Goal: Task Accomplishment & Management: Use online tool/utility

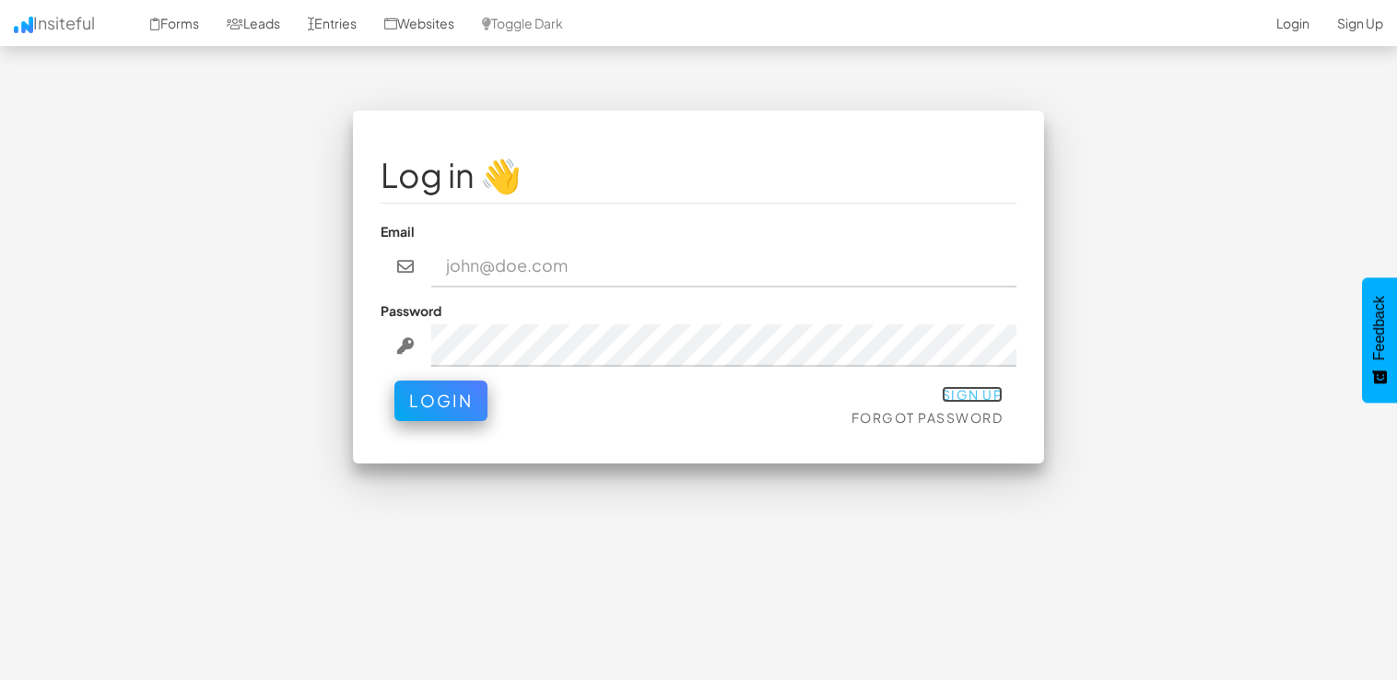
click at [951, 388] on link "Sign Up" at bounding box center [972, 394] width 62 height 17
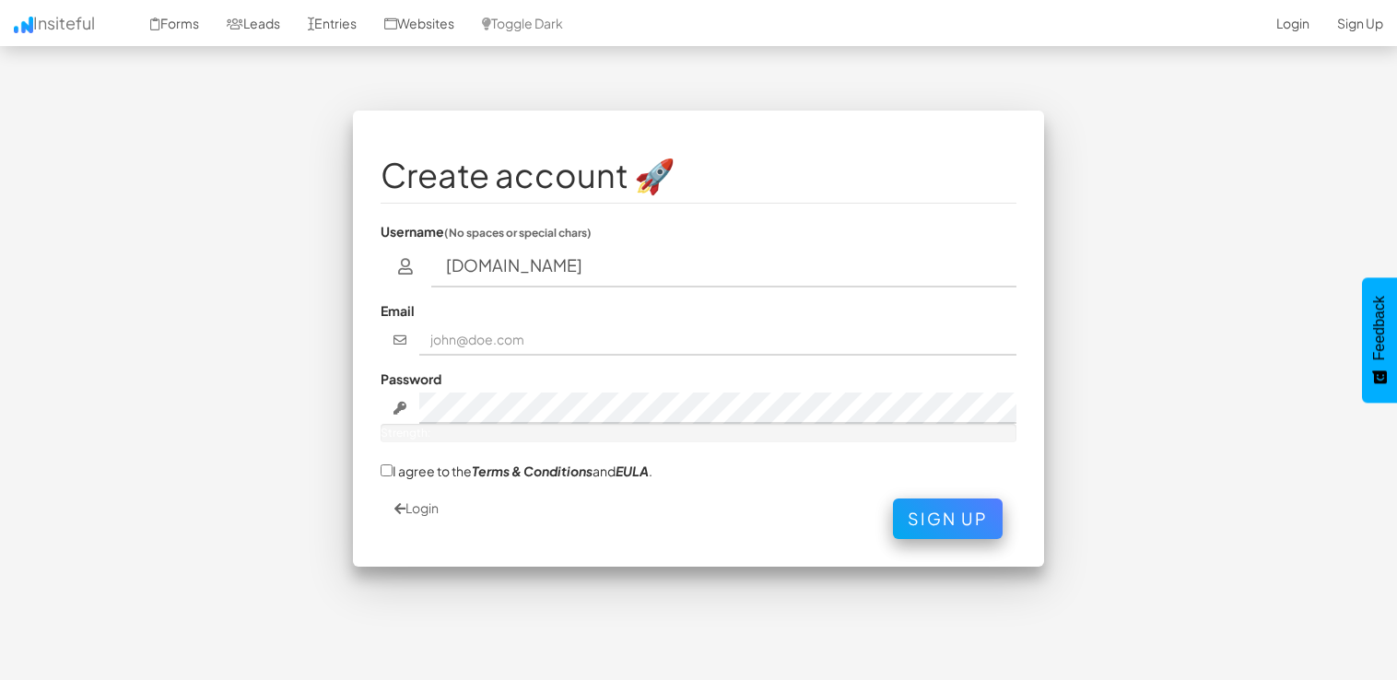
type input "f.p.ae"
click at [522, 341] on input "text" at bounding box center [718, 339] width 598 height 31
type input "[EMAIL_ADDRESS][DOMAIN_NAME]"
click at [526, 392] on div "Password Strength:" at bounding box center [698, 405] width 636 height 73
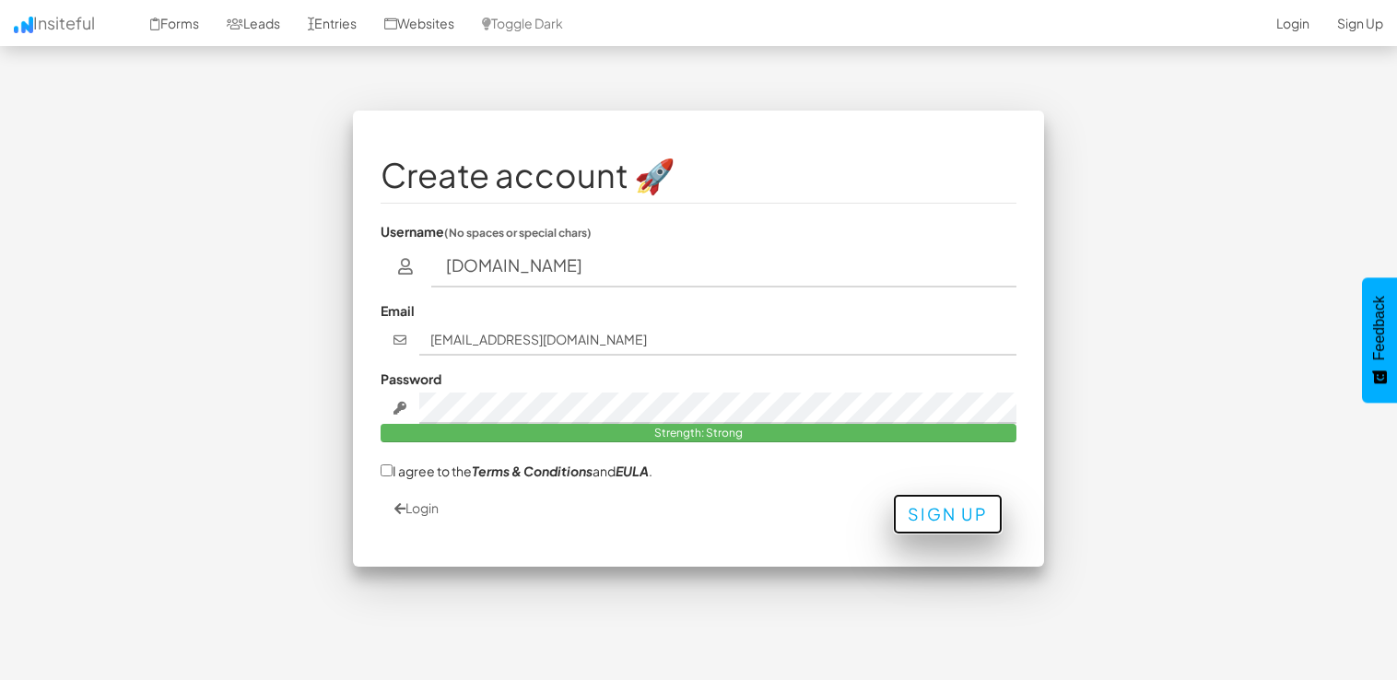
click at [958, 516] on button "Sign Up" at bounding box center [948, 514] width 110 height 41
click at [387, 466] on input "I agree to the Terms & Conditions and EULA ." at bounding box center [386, 470] width 12 height 12
checkbox input "true"
click at [973, 521] on button "Sign Up" at bounding box center [948, 514] width 110 height 41
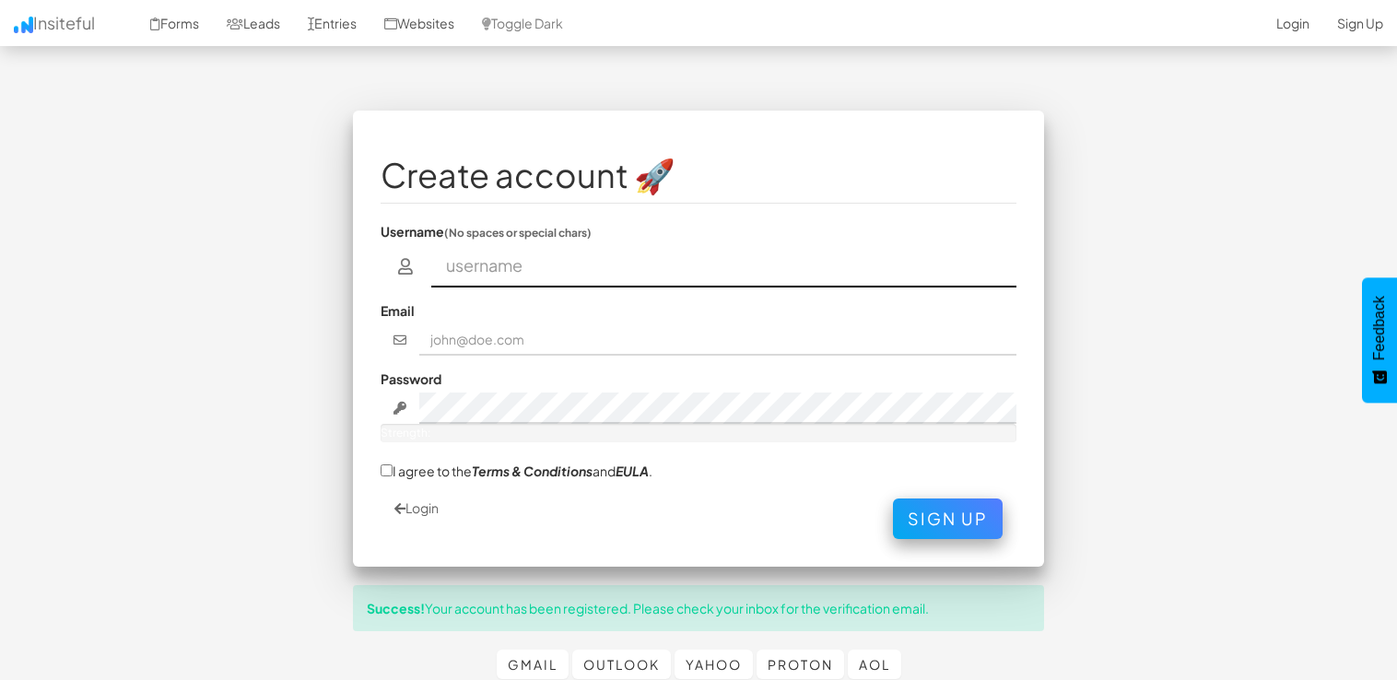
click at [553, 256] on input "text" at bounding box center [724, 266] width 586 height 42
type input "Ahmed Amer"
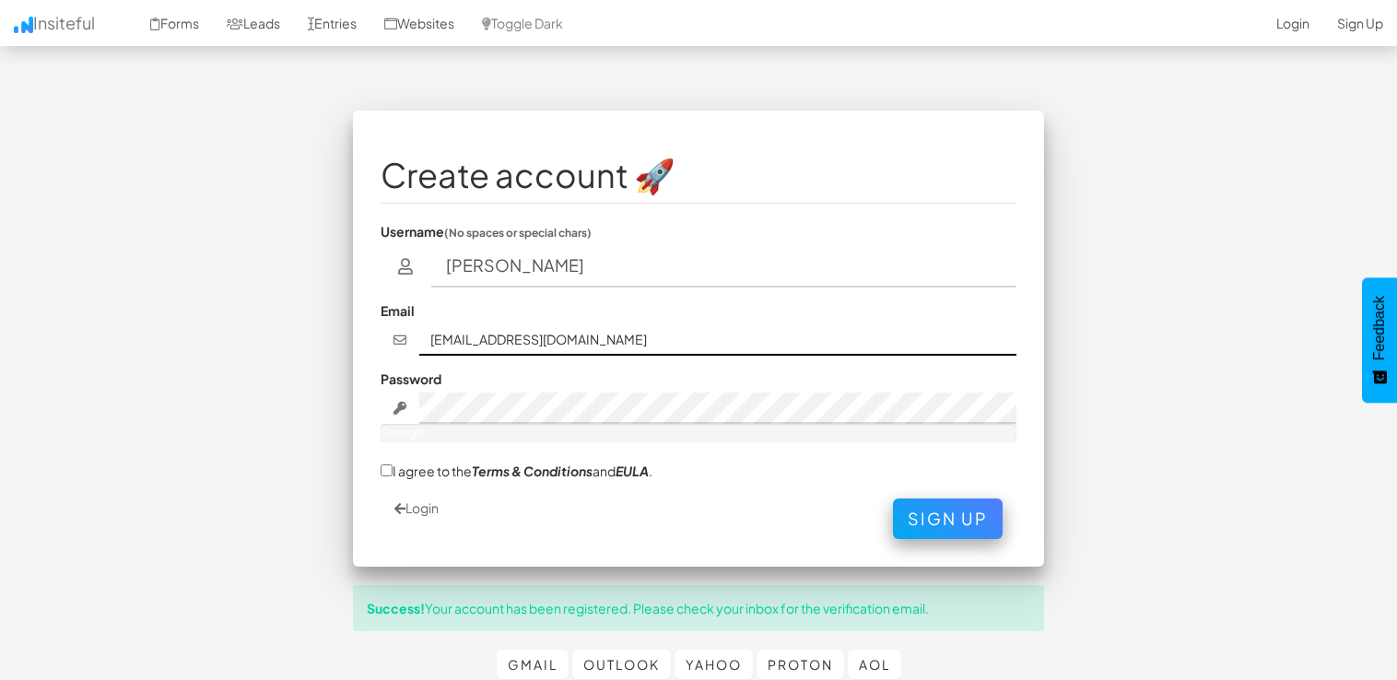
type input "f.p.ae"
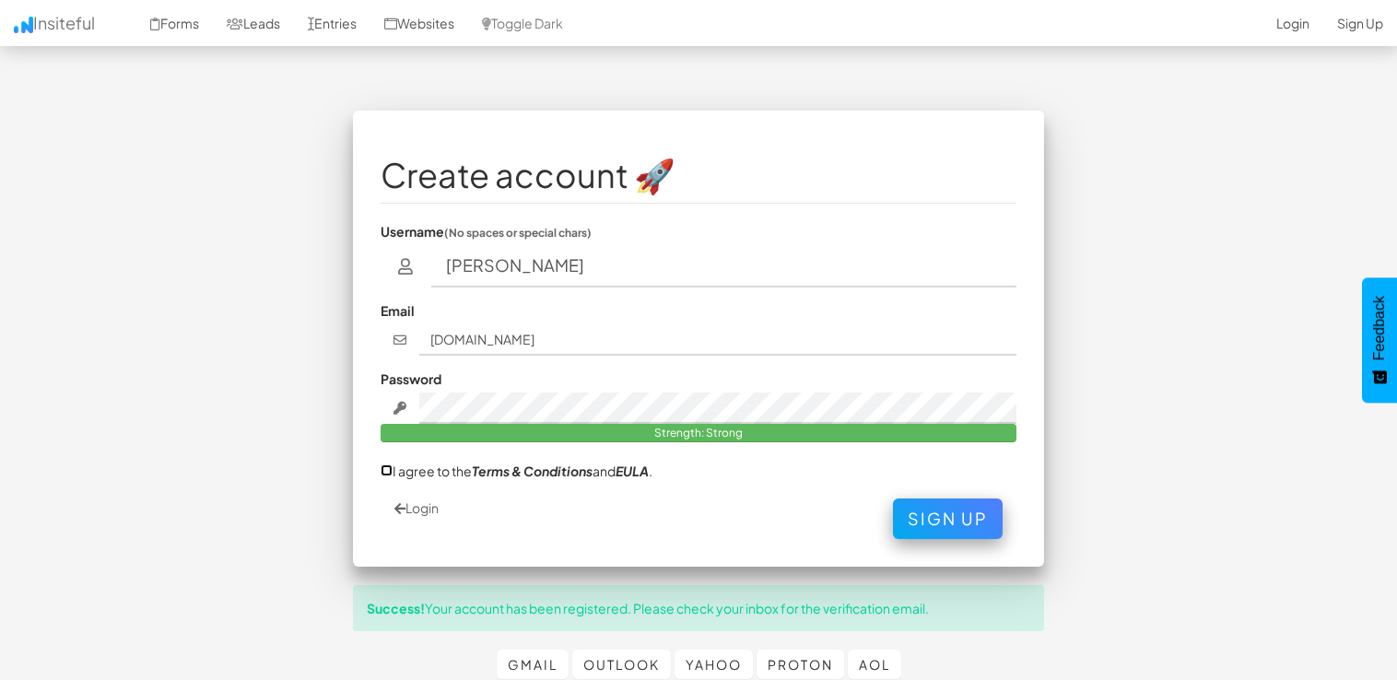
click at [385, 467] on input "I agree to the Terms & Conditions and EULA ." at bounding box center [386, 470] width 12 height 12
checkbox input "true"
click at [409, 509] on link "Login" at bounding box center [416, 507] width 44 height 17
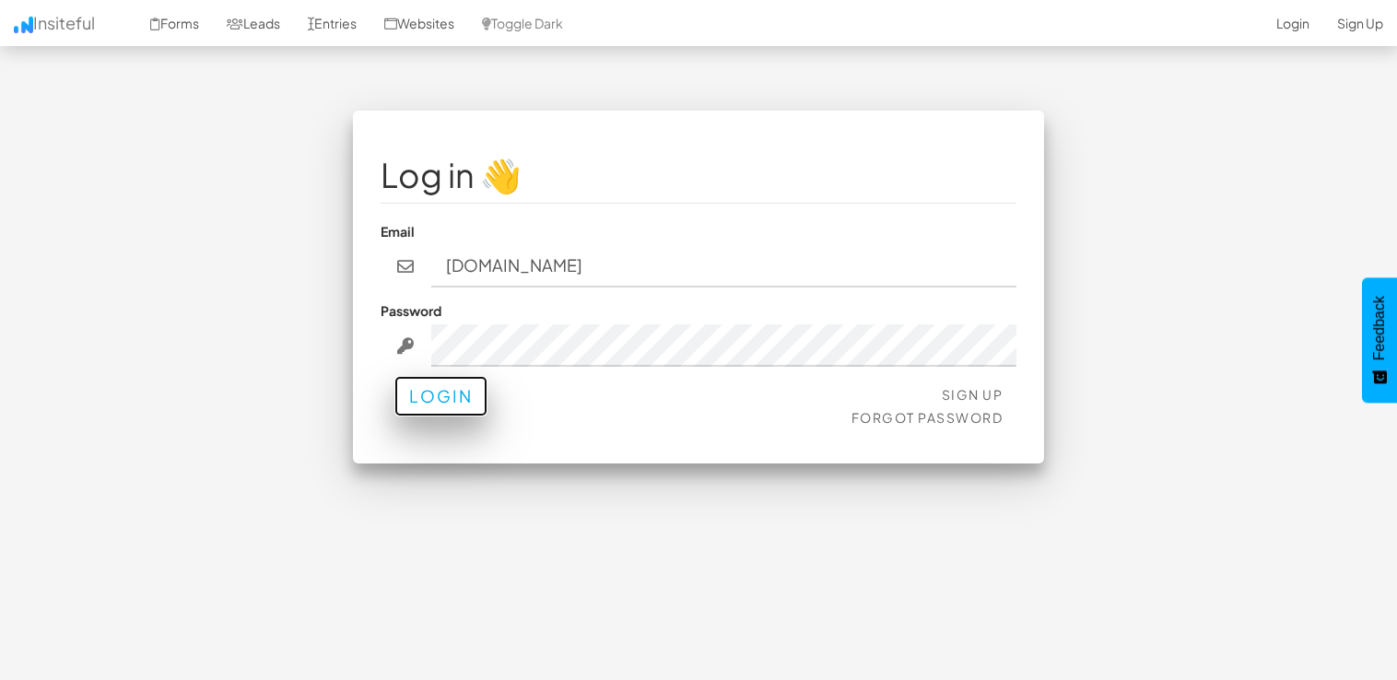
click at [415, 405] on button "Login" at bounding box center [440, 396] width 93 height 41
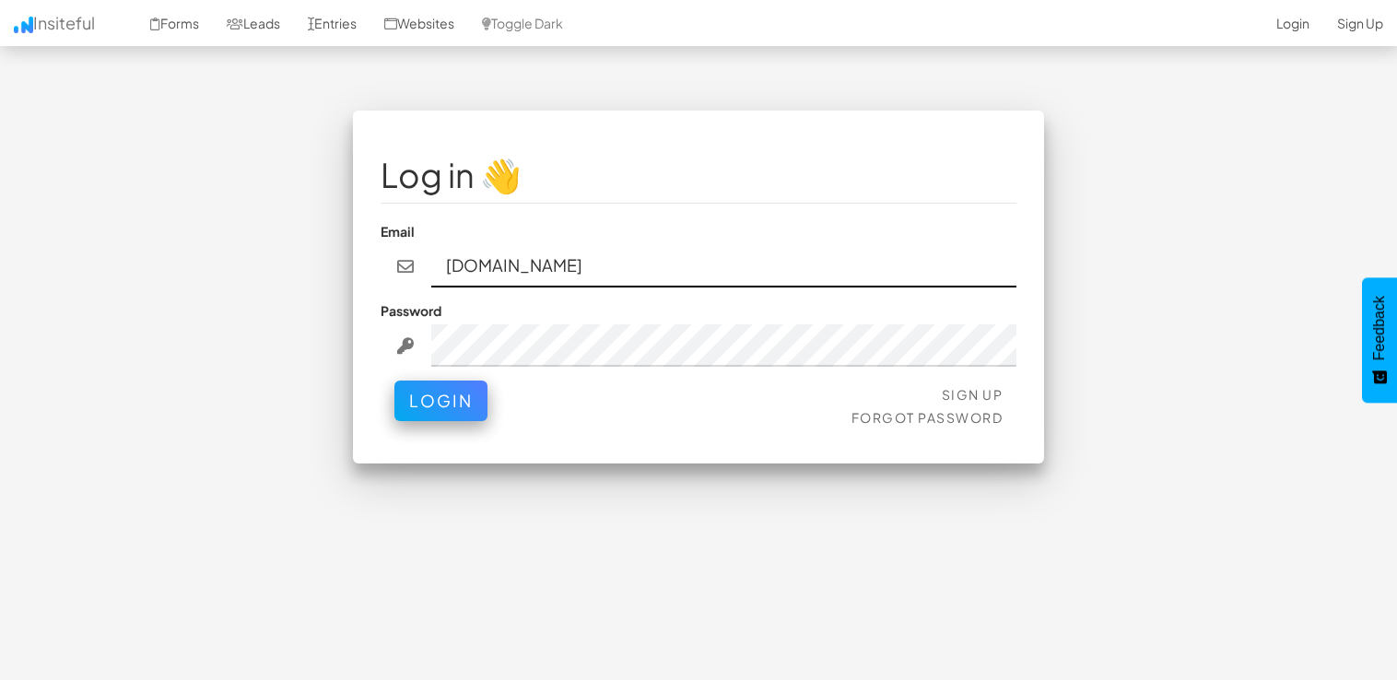
click at [497, 267] on input "f.p.ae" at bounding box center [724, 266] width 586 height 42
type input "f"
click at [497, 267] on input "email" at bounding box center [724, 266] width 586 height 42
type input "[EMAIL_ADDRESS][DOMAIN_NAME]"
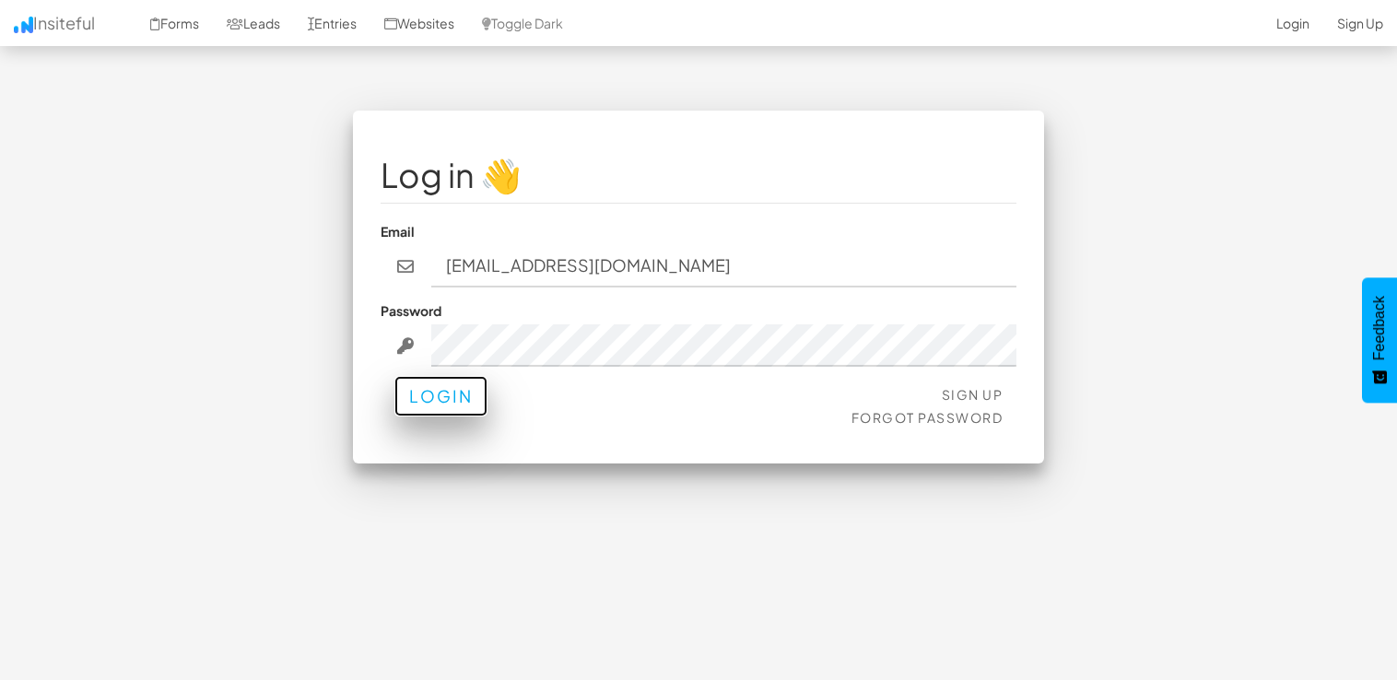
click at [455, 400] on button "Login" at bounding box center [440, 396] width 93 height 41
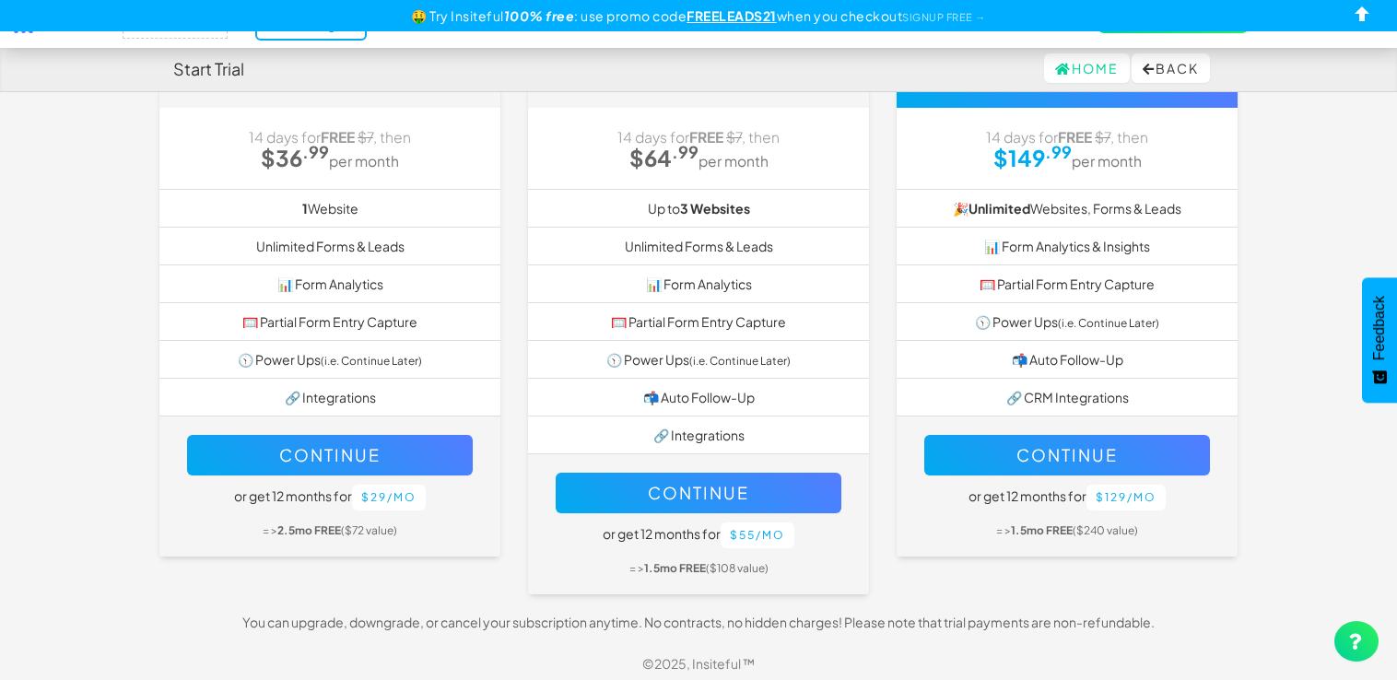
scroll to position [198, 0]
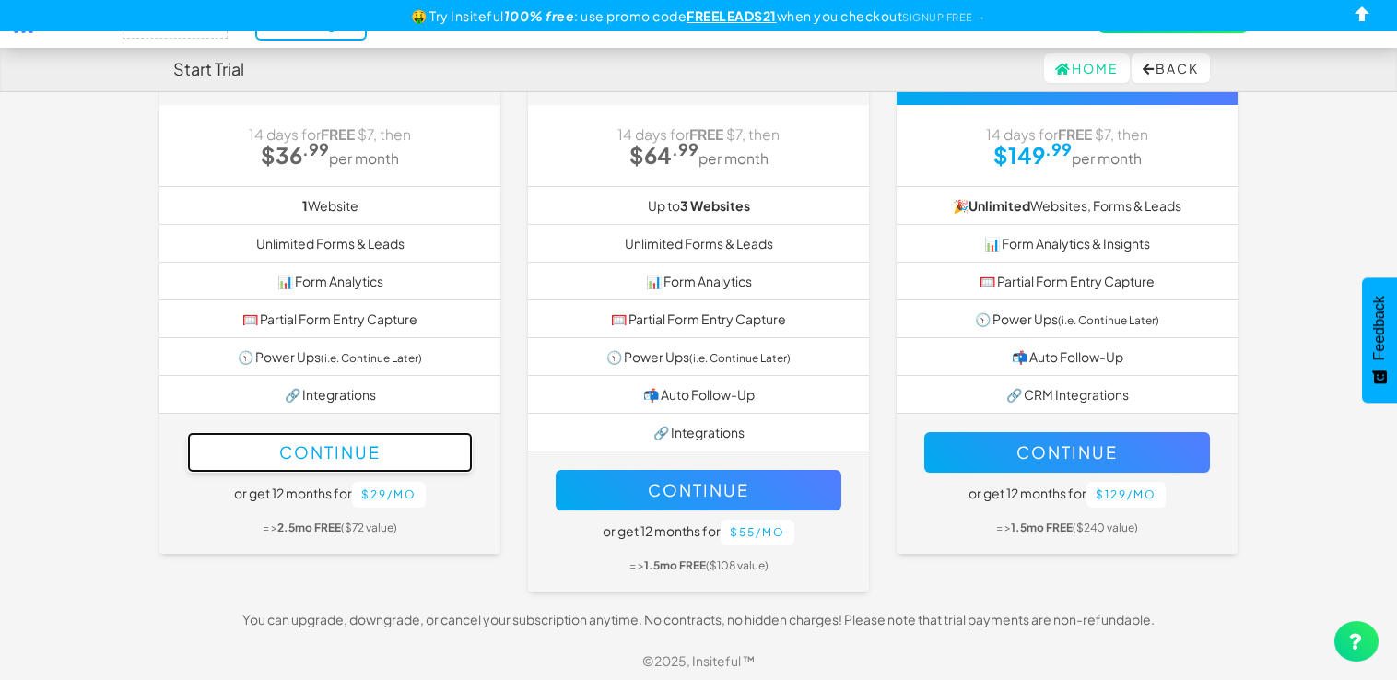
click at [383, 445] on button "Continue" at bounding box center [330, 452] width 286 height 41
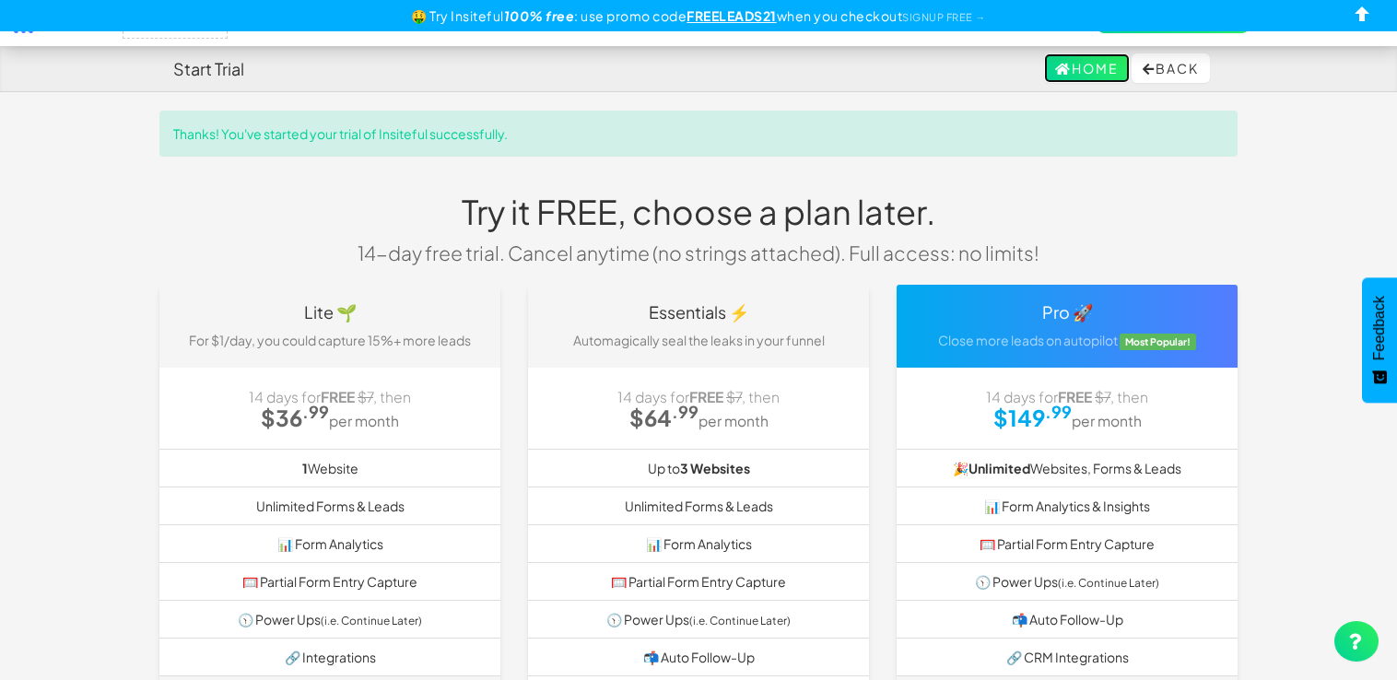
click at [1095, 67] on link "Home" at bounding box center [1087, 67] width 86 height 29
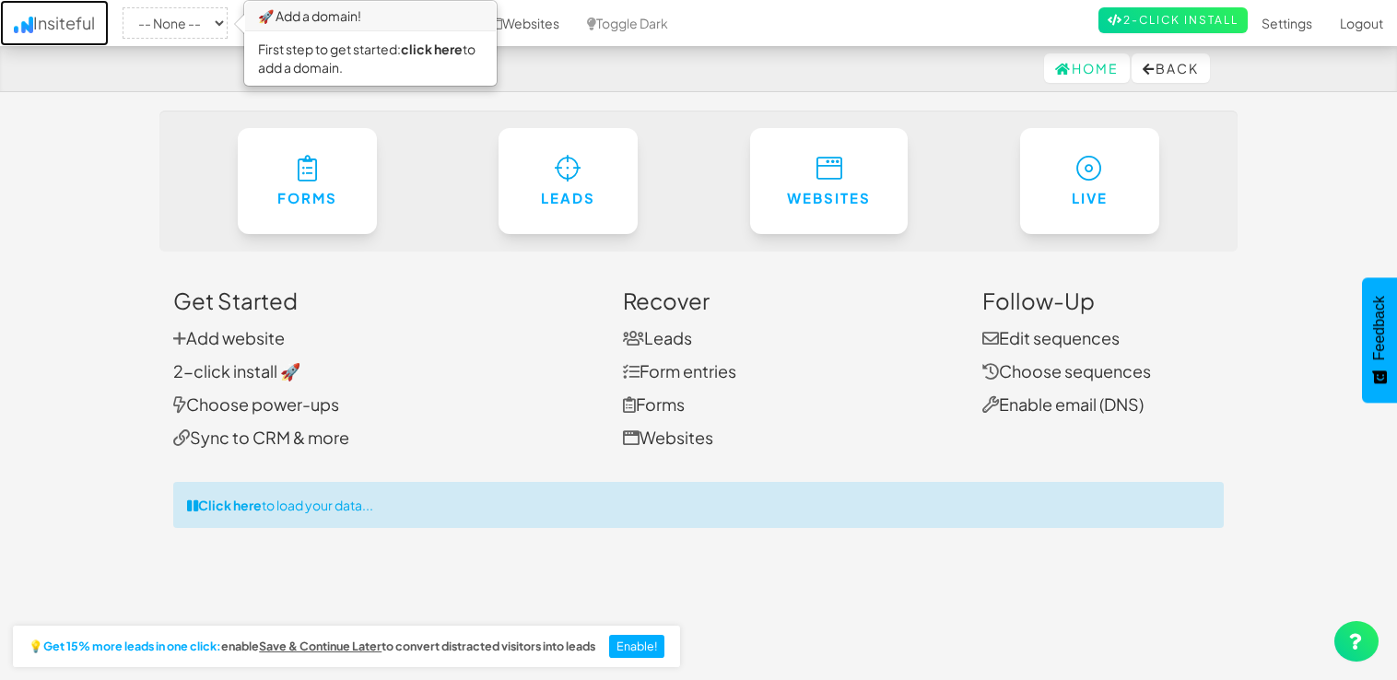
click at [71, 29] on link "Insiteful" at bounding box center [54, 23] width 109 height 46
click at [568, 90] on nav "Home Back" at bounding box center [698, 69] width 1397 height 46
click at [55, 27] on link "Insiteful" at bounding box center [54, 23] width 109 height 46
drag, startPoint x: 0, startPoint y: 0, endPoint x: 316, endPoint y: 33, distance: 317.7
click at [314, 30] on h3 "🚀 Add a domain!" at bounding box center [370, 16] width 251 height 29
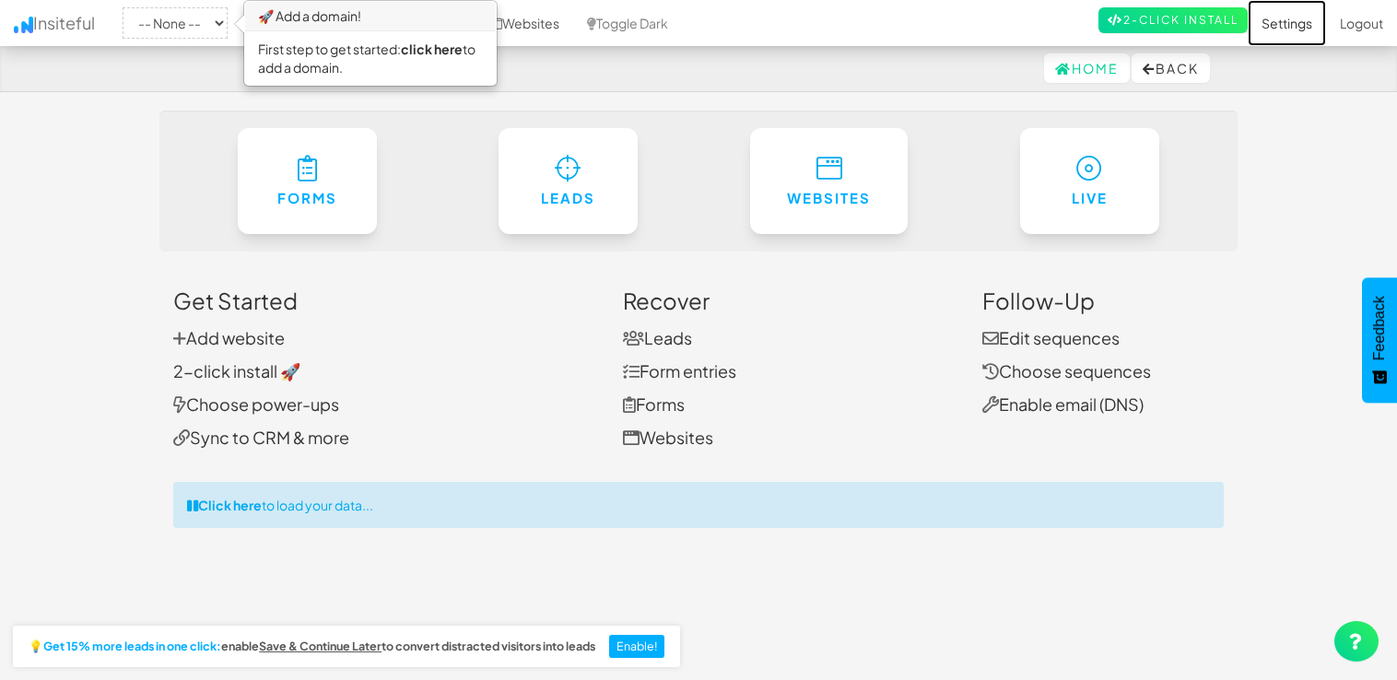
click at [1270, 24] on link "Settings" at bounding box center [1286, 23] width 78 height 46
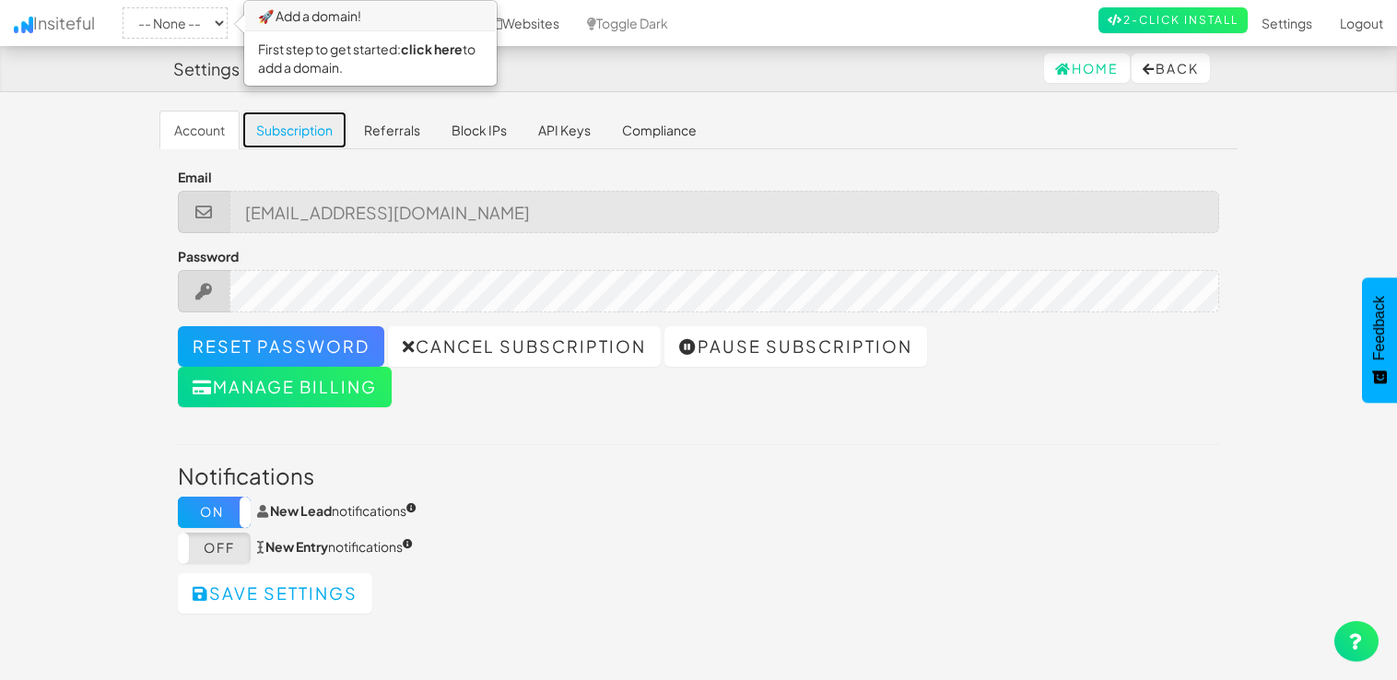
click at [286, 123] on link "Subscription" at bounding box center [294, 130] width 106 height 39
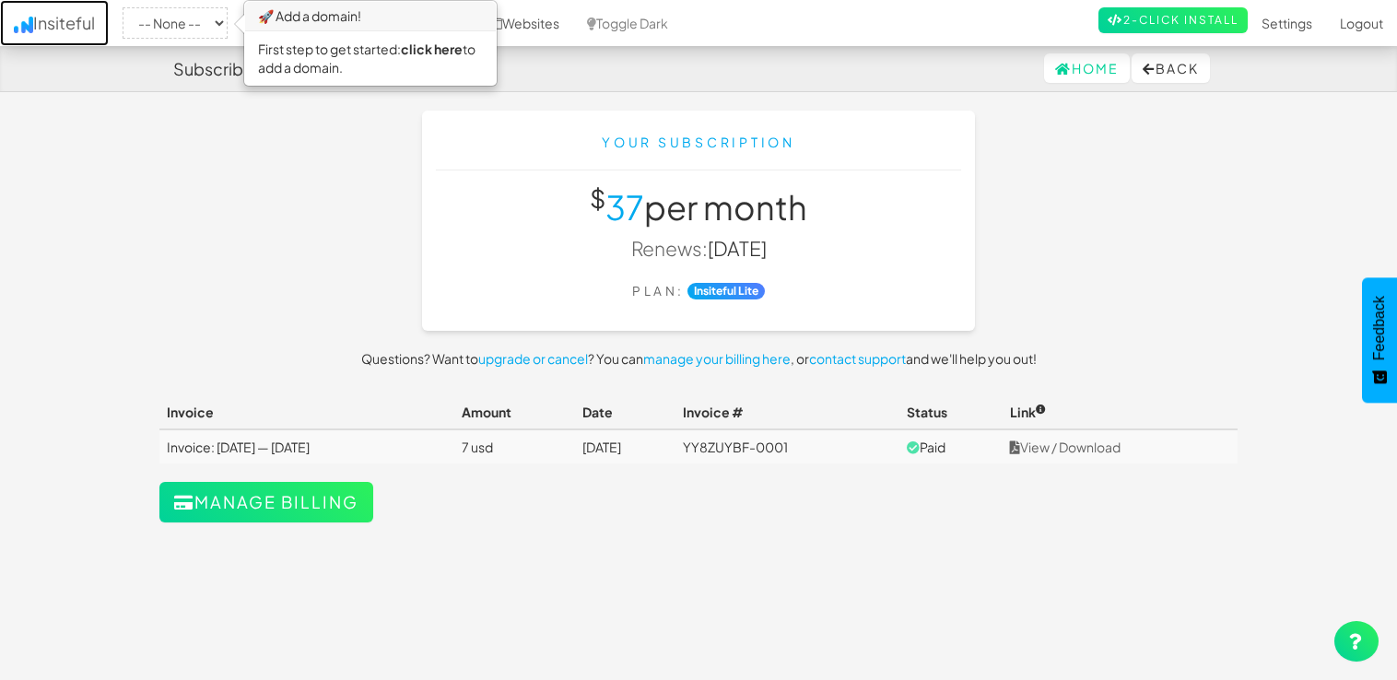
click at [28, 18] on img at bounding box center [23, 25] width 19 height 17
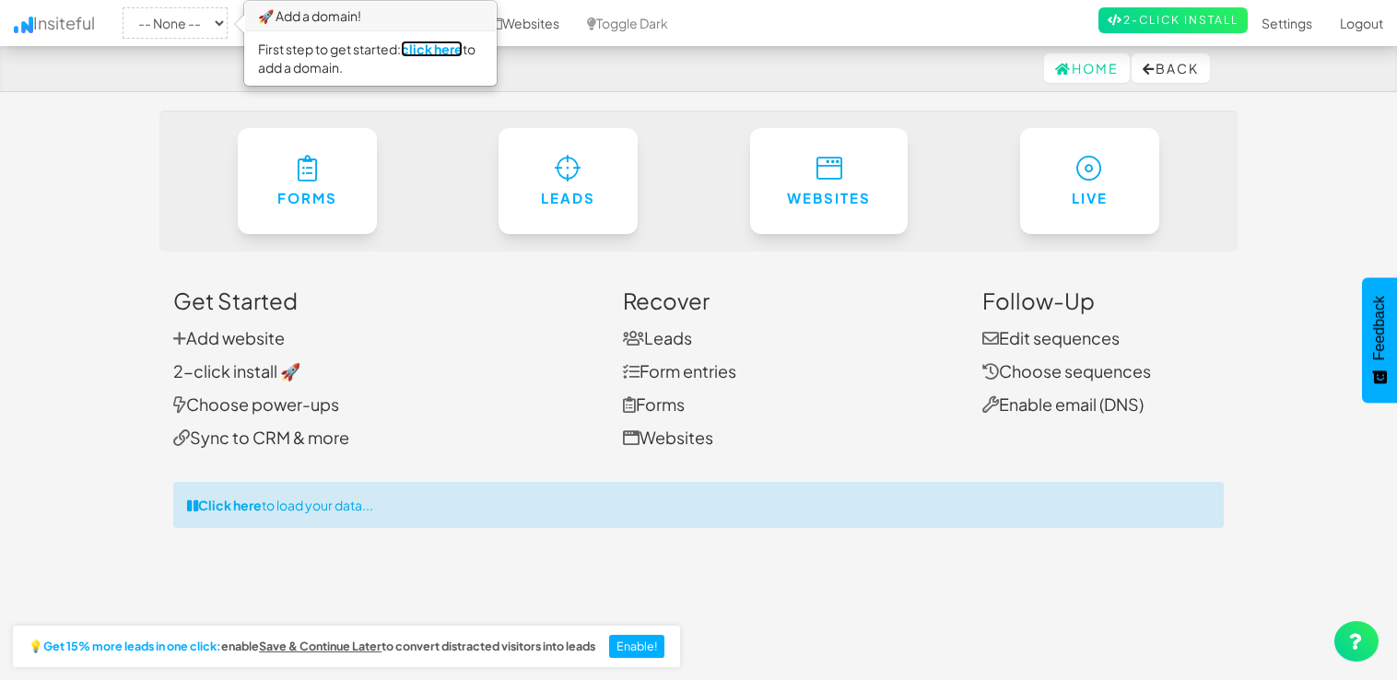
click at [439, 48] on link "click here" at bounding box center [432, 49] width 62 height 17
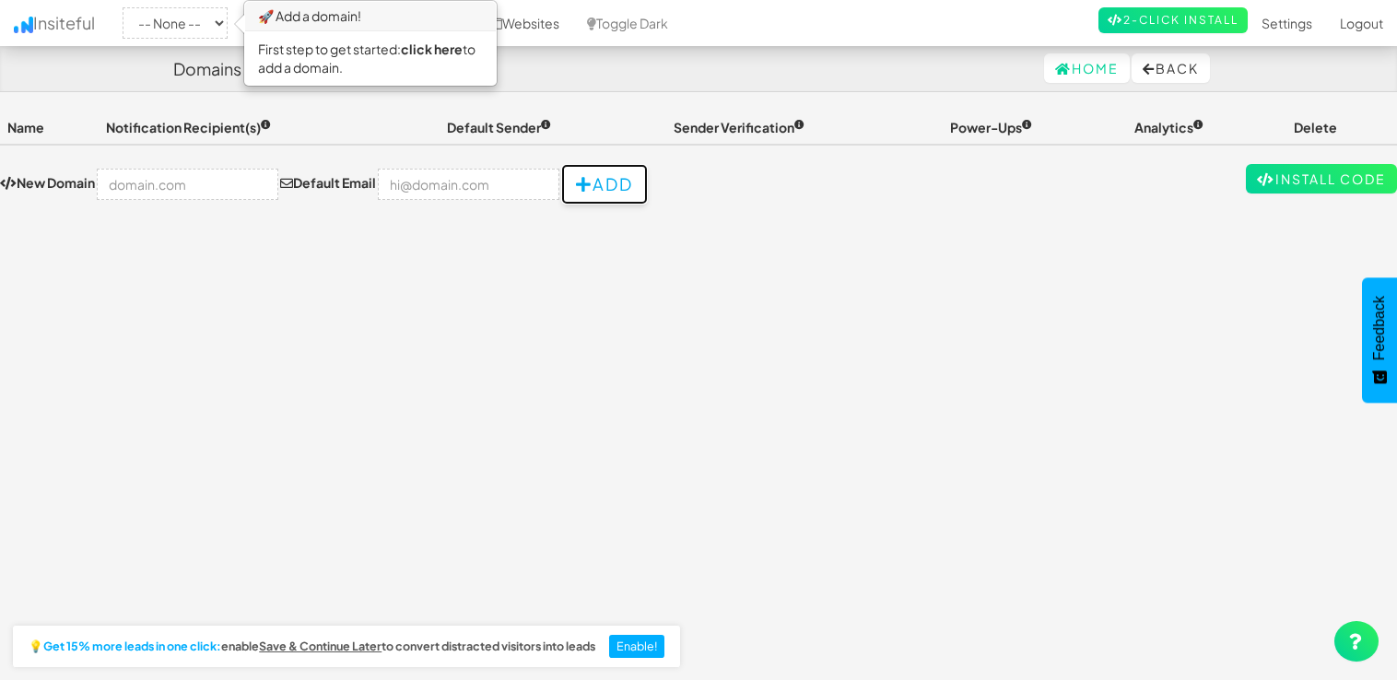
click at [576, 182] on icon "button" at bounding box center [584, 184] width 17 height 17
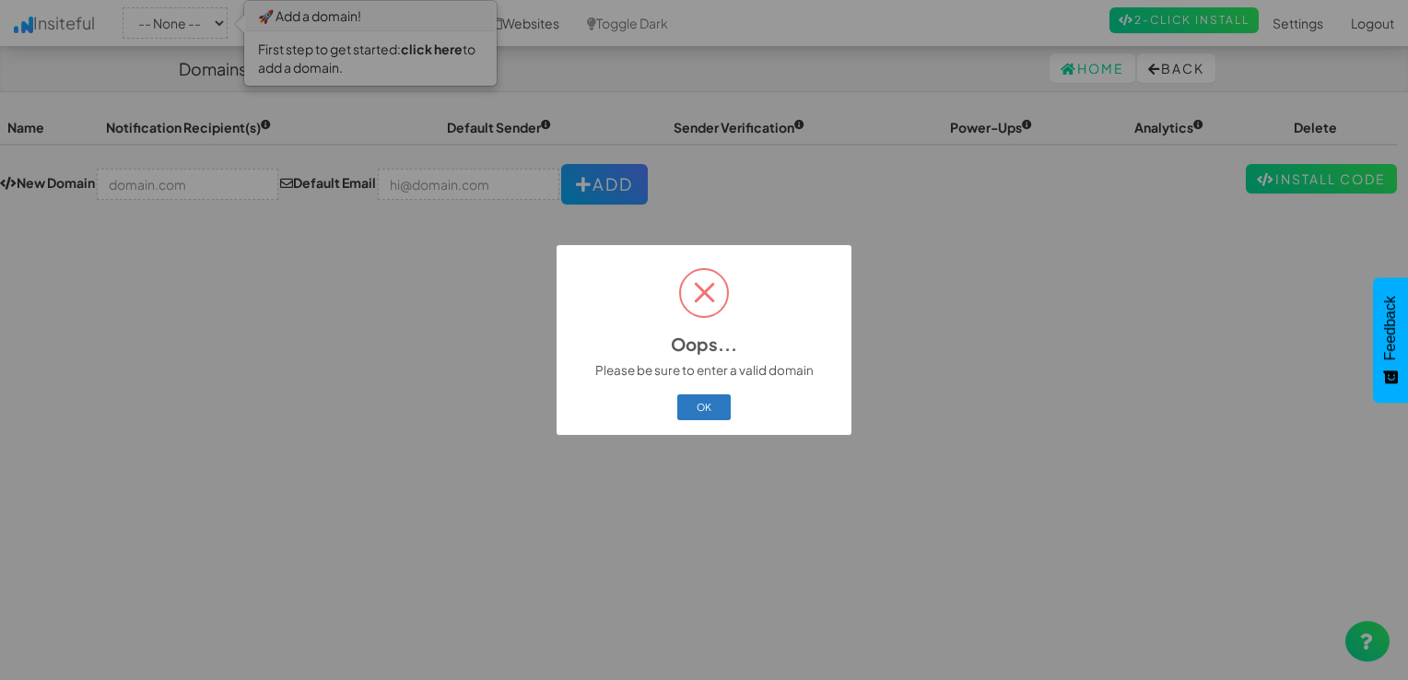
click at [719, 404] on button "OK" at bounding box center [704, 407] width 54 height 26
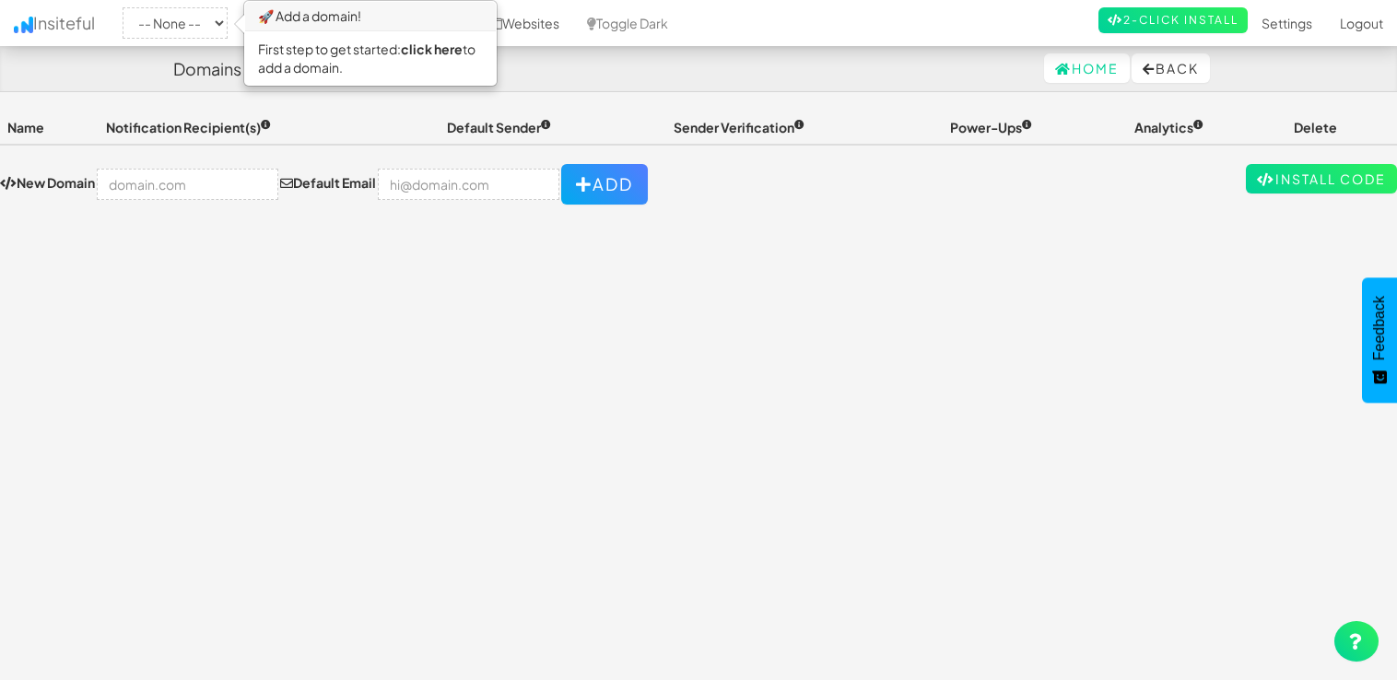
click at [217, 67] on h4 "Domains" at bounding box center [207, 69] width 68 height 18
click at [567, 75] on div "Home Back" at bounding box center [698, 68] width 1050 height 44
click at [1351, 636] on icon at bounding box center [1356, 641] width 15 height 17
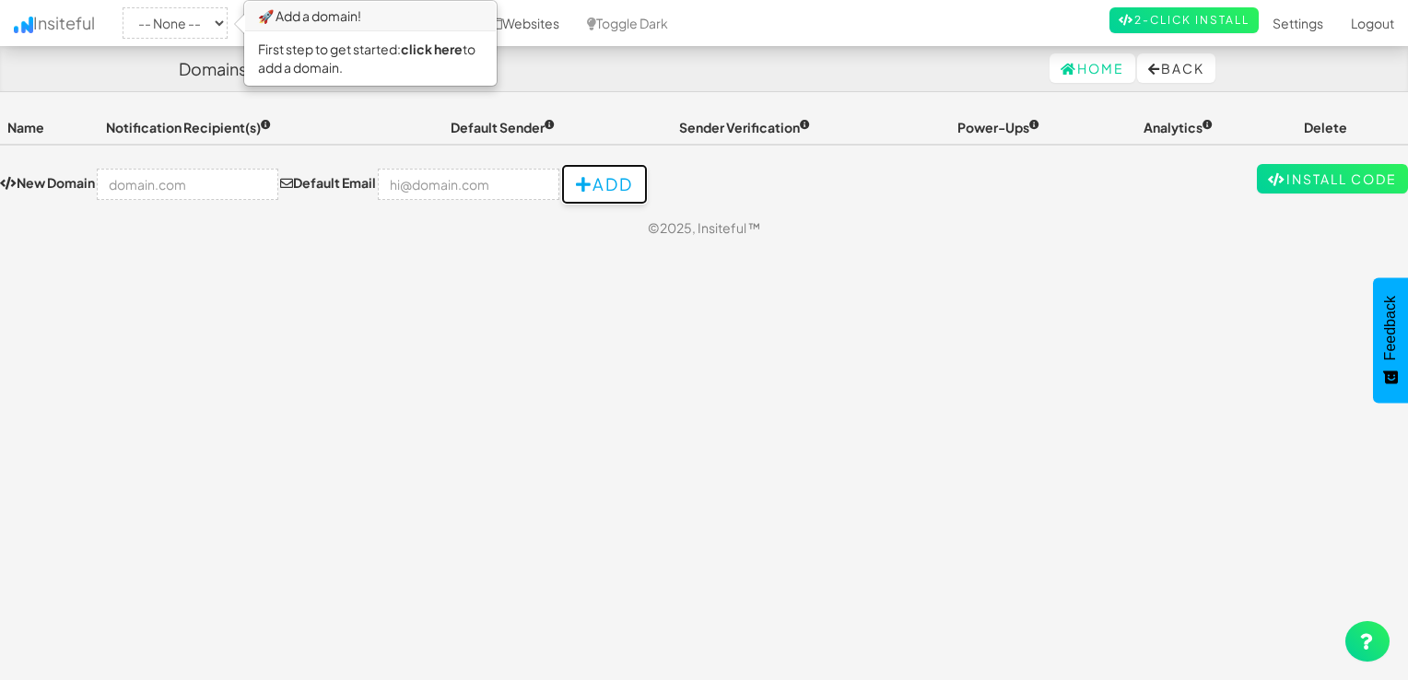
click at [613, 181] on button "Add" at bounding box center [604, 184] width 87 height 41
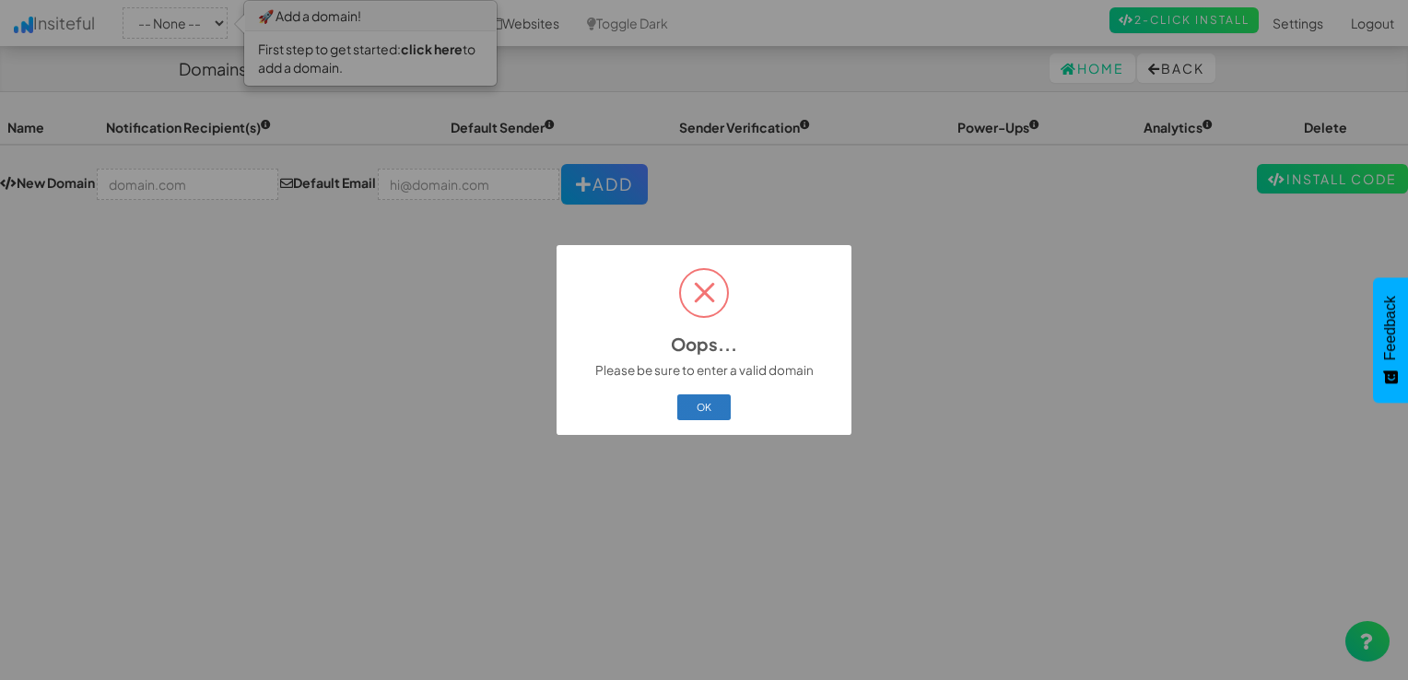
click at [708, 407] on button "OK" at bounding box center [704, 407] width 54 height 26
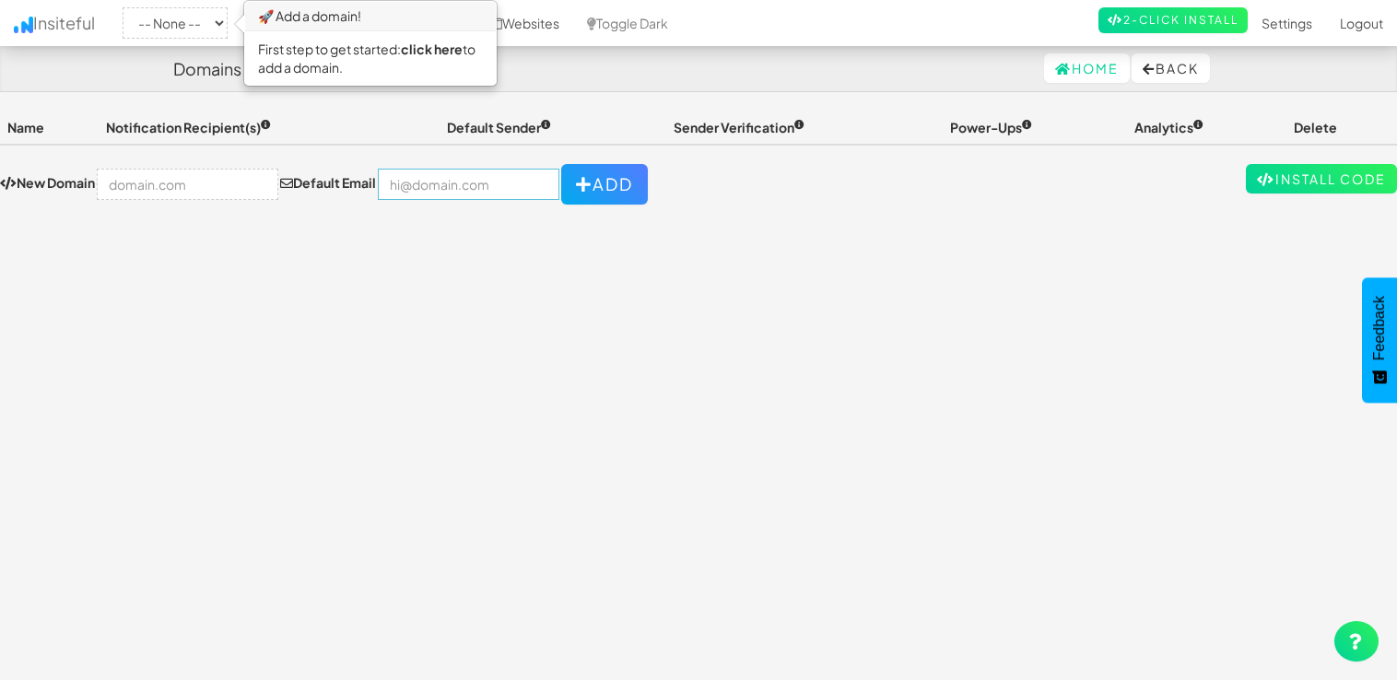
click at [427, 183] on input "email" at bounding box center [468, 184] width 181 height 31
type input "fp.interior2020@gmail.com"
click at [579, 176] on button "Add" at bounding box center [604, 184] width 87 height 41
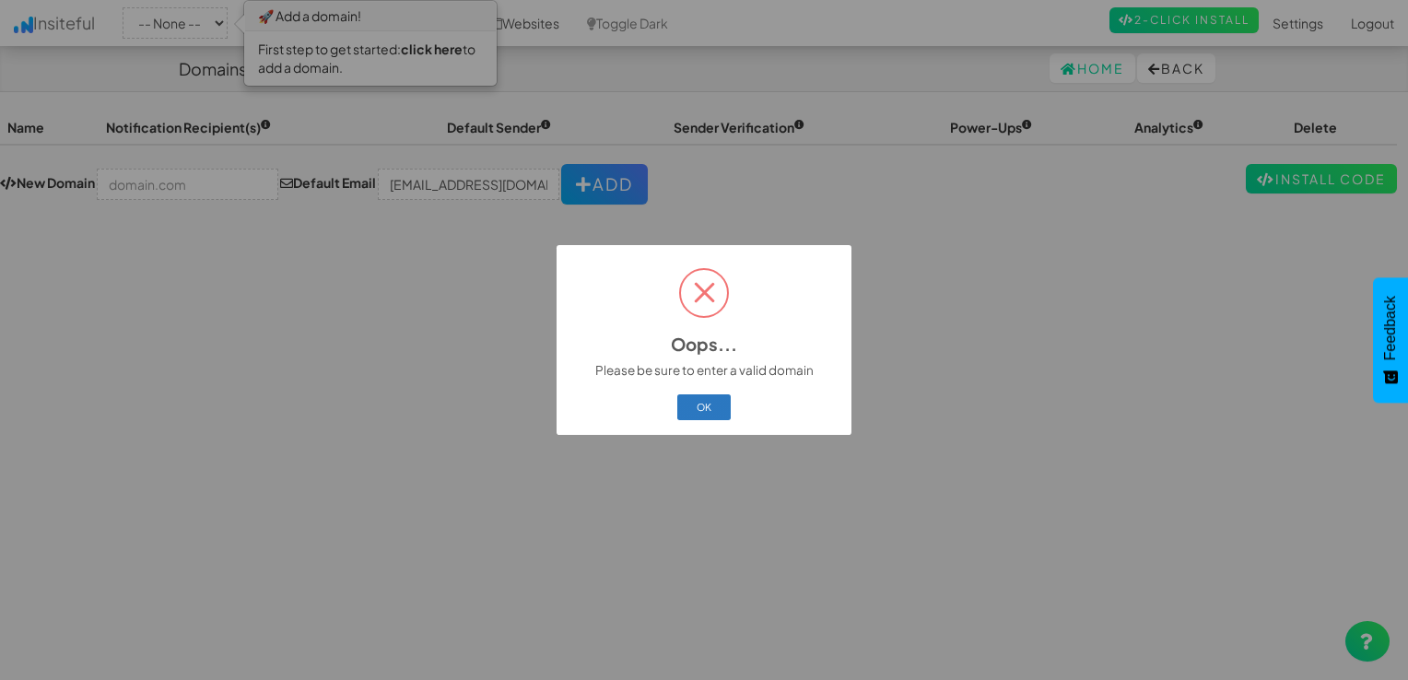
click at [708, 407] on button "OK" at bounding box center [704, 407] width 54 height 26
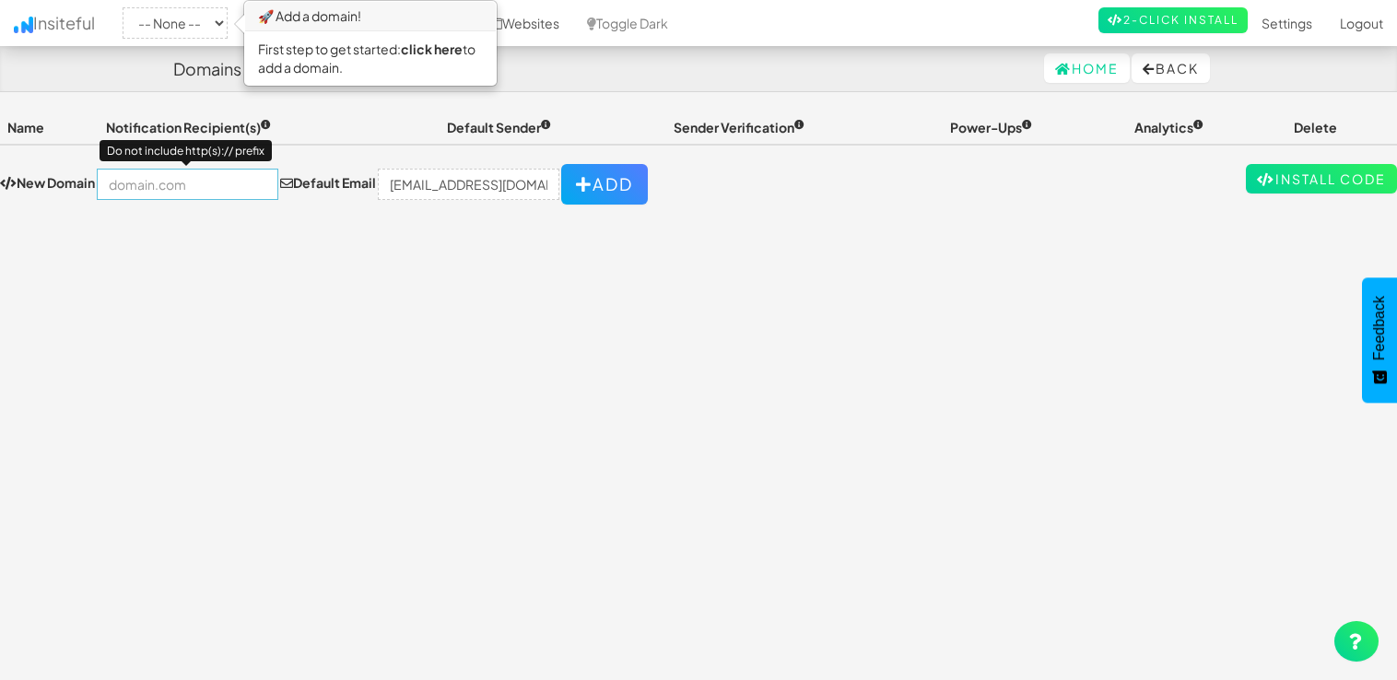
click at [163, 189] on input "text" at bounding box center [187, 184] width 181 height 31
type input "[DOMAIN_NAME]"
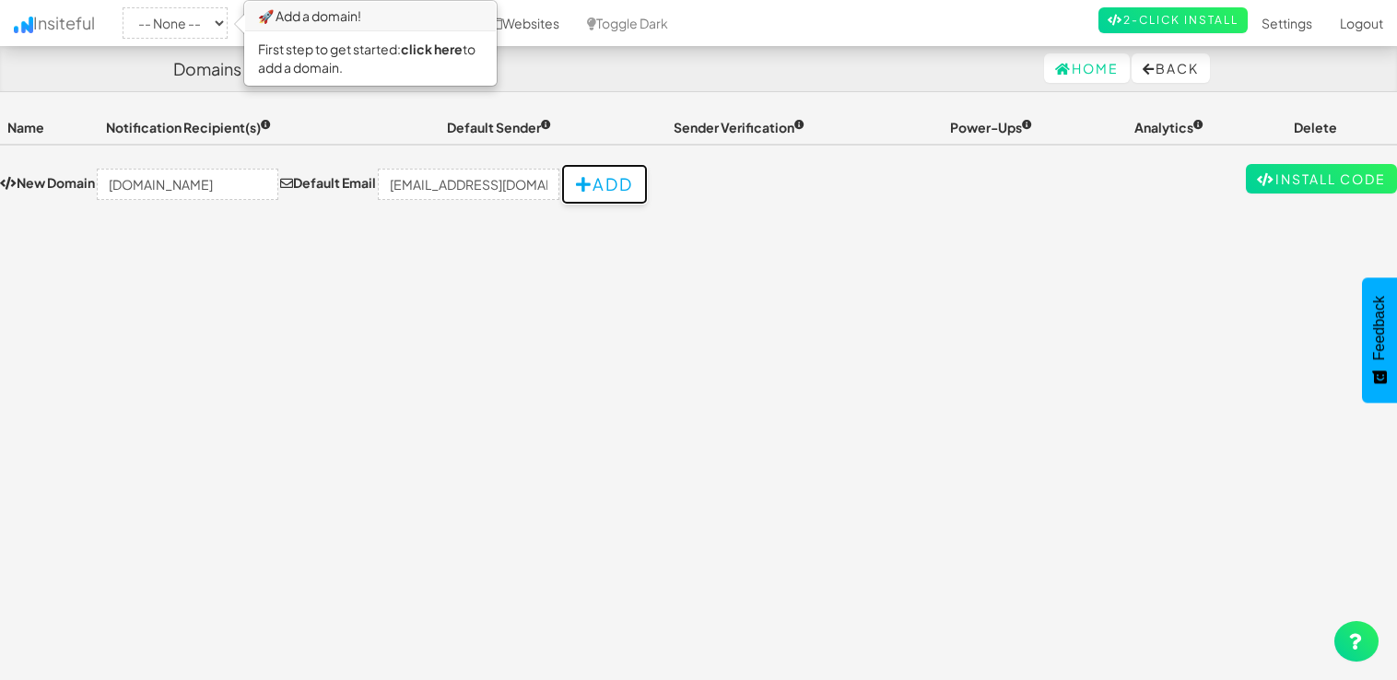
click at [591, 188] on button "Add" at bounding box center [604, 184] width 87 height 41
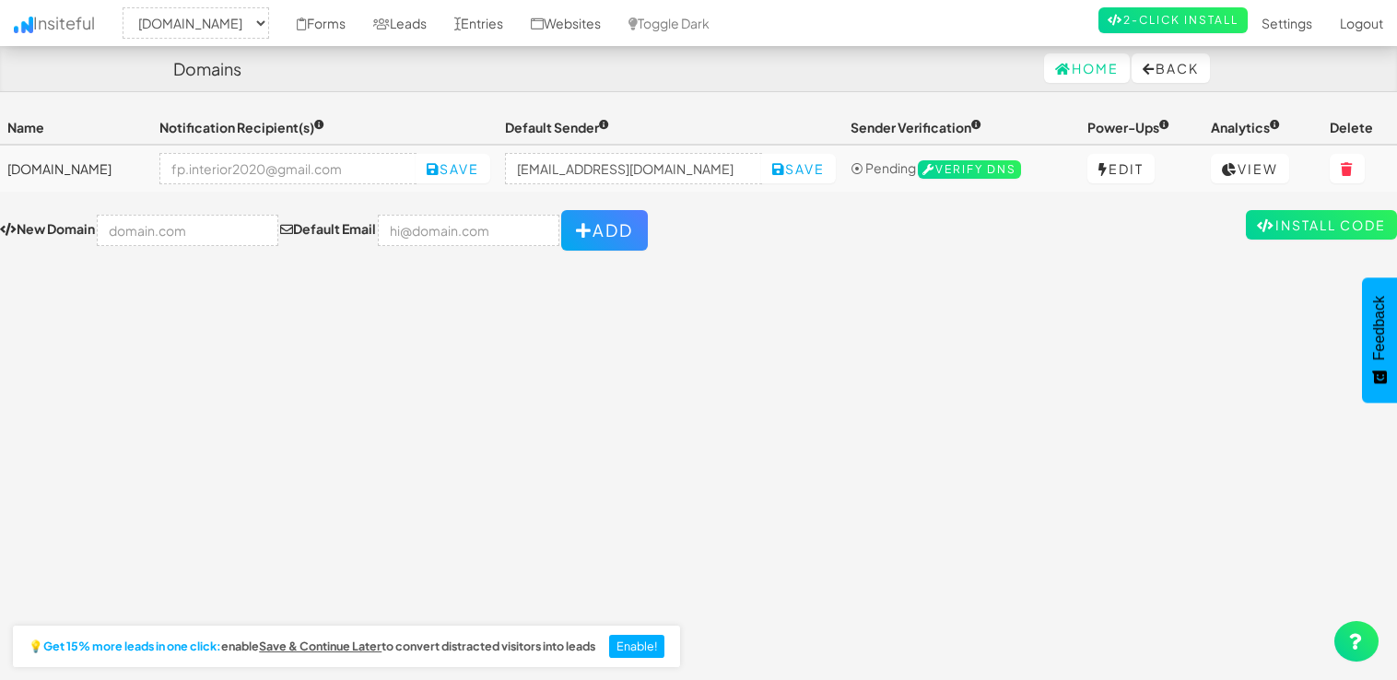
select select "2541"
click at [228, 165] on input "email" at bounding box center [287, 168] width 257 height 31
type input "fp.interior2020@gmail.com"
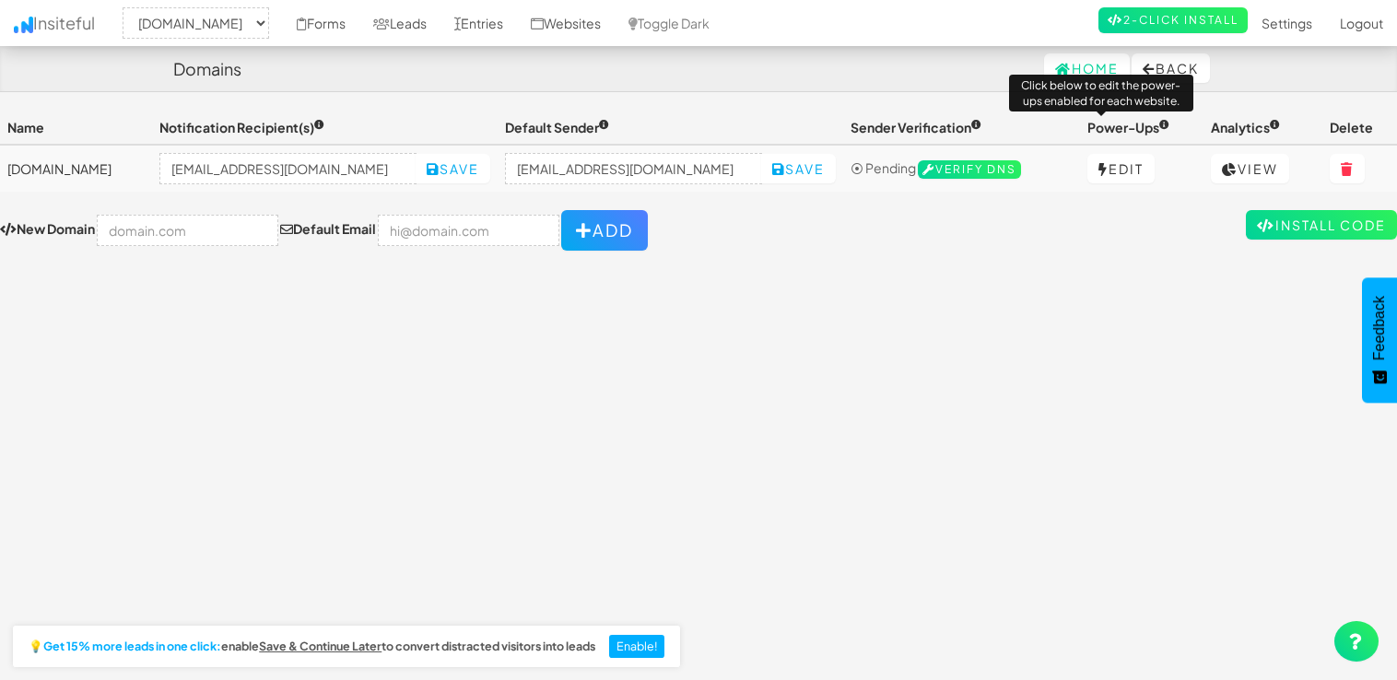
click at [1087, 131] on span "Power-Ups" at bounding box center [1128, 127] width 82 height 17
click at [895, 135] on th "Sender Verification" at bounding box center [961, 128] width 237 height 34
click at [206, 69] on h4 "Domains" at bounding box center [207, 69] width 68 height 18
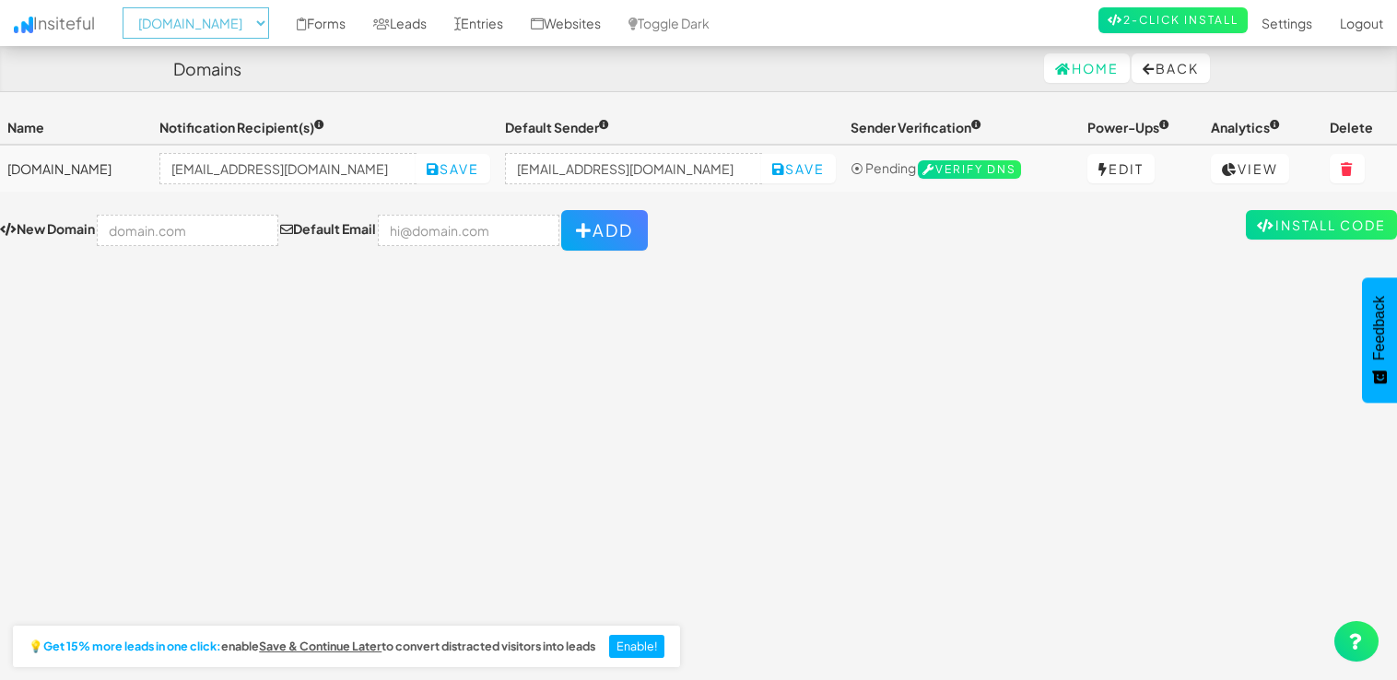
click at [216, 29] on select "-- None -- f.p.ae" at bounding box center [196, 22] width 146 height 31
click at [440, 30] on link "Entries" at bounding box center [478, 23] width 76 height 46
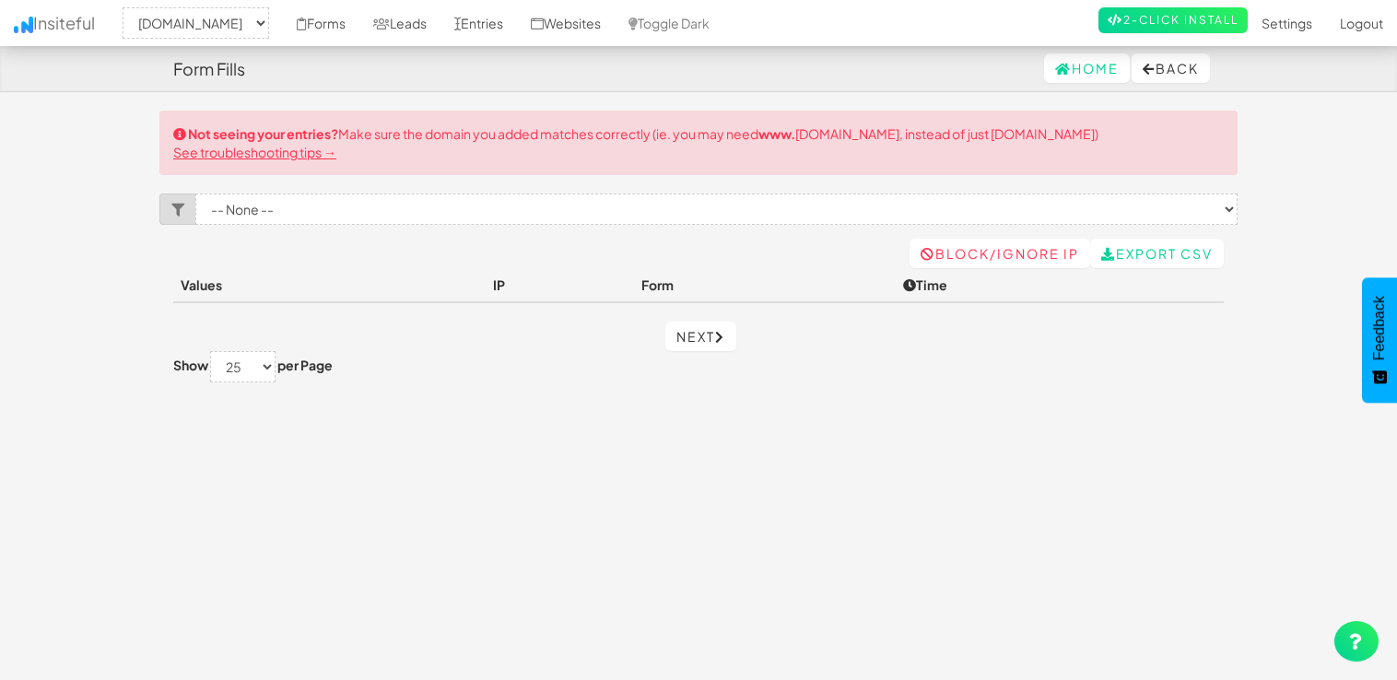
select select "2541"
click at [461, 29] on link "Entries" at bounding box center [478, 23] width 76 height 46
select select "2541"
click at [88, 21] on link "Insiteful" at bounding box center [54, 23] width 109 height 46
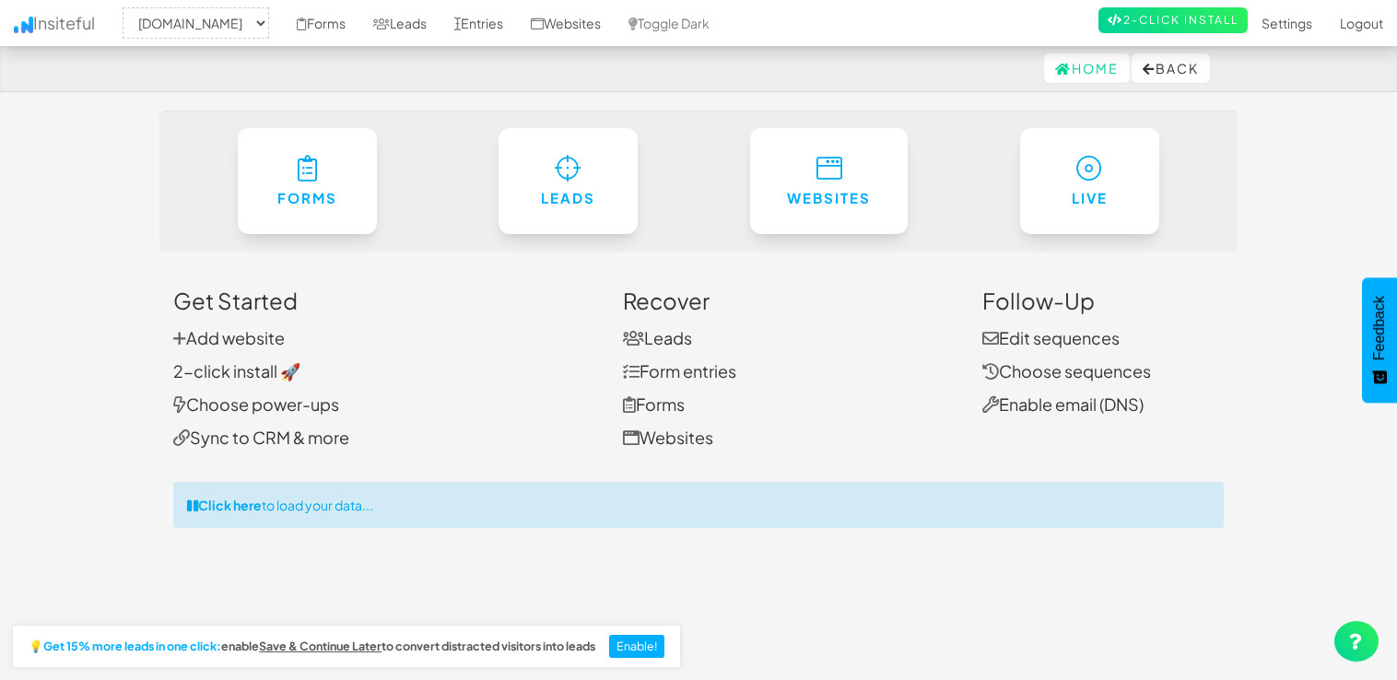
select select "2541"
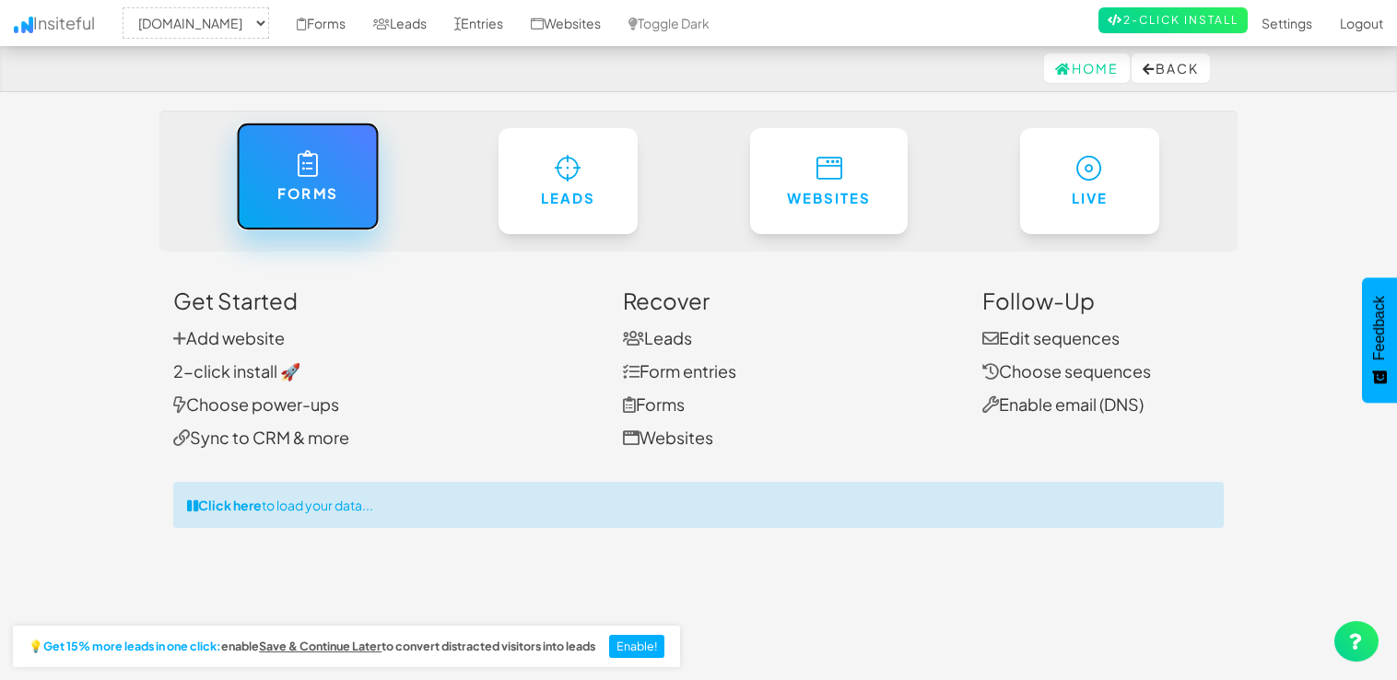
click at [328, 211] on link "Forms" at bounding box center [307, 177] width 143 height 108
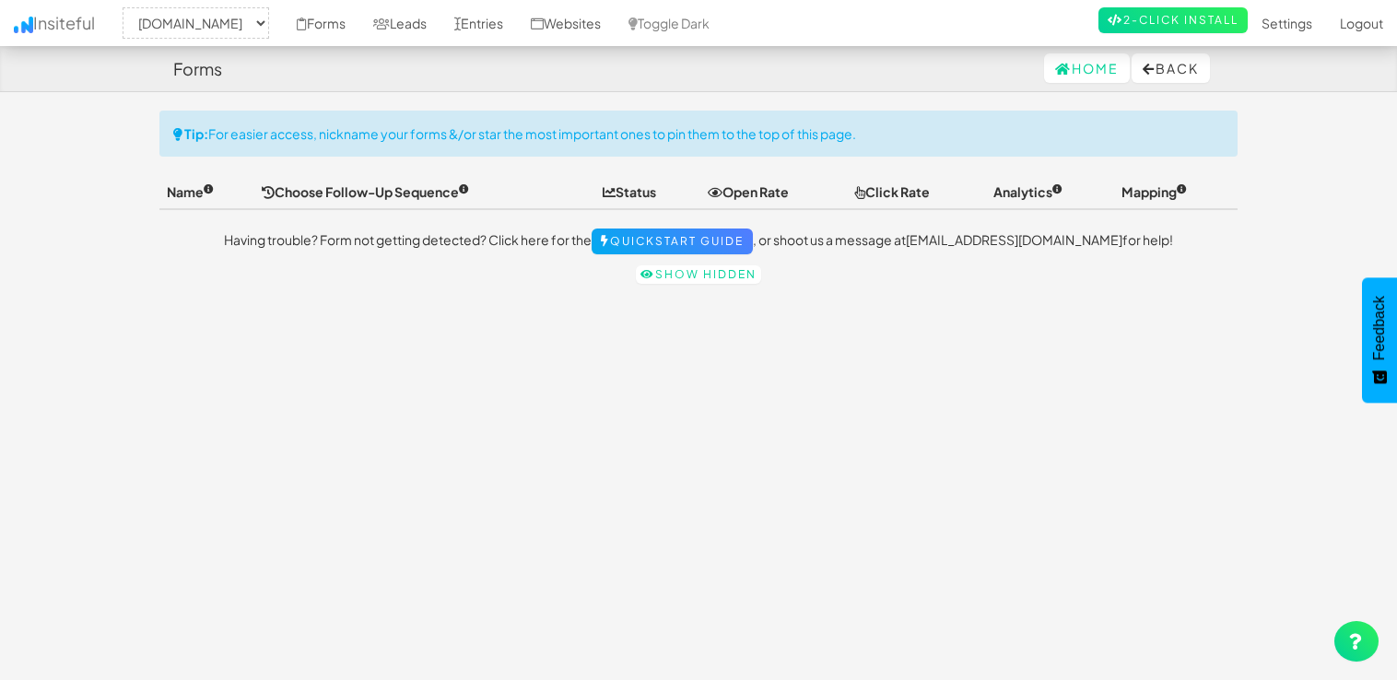
select select "2541"
click at [685, 241] on link "Quickstart Guide" at bounding box center [671, 241] width 161 height 26
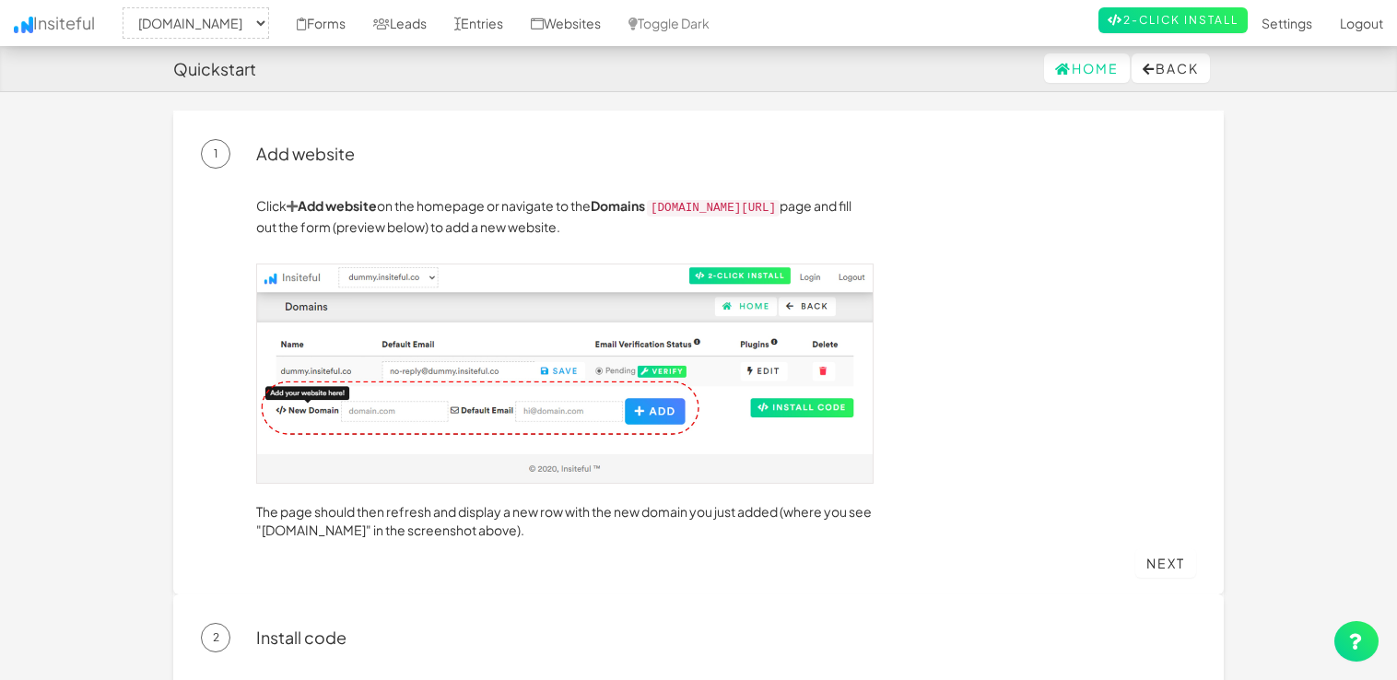
select select "2541"
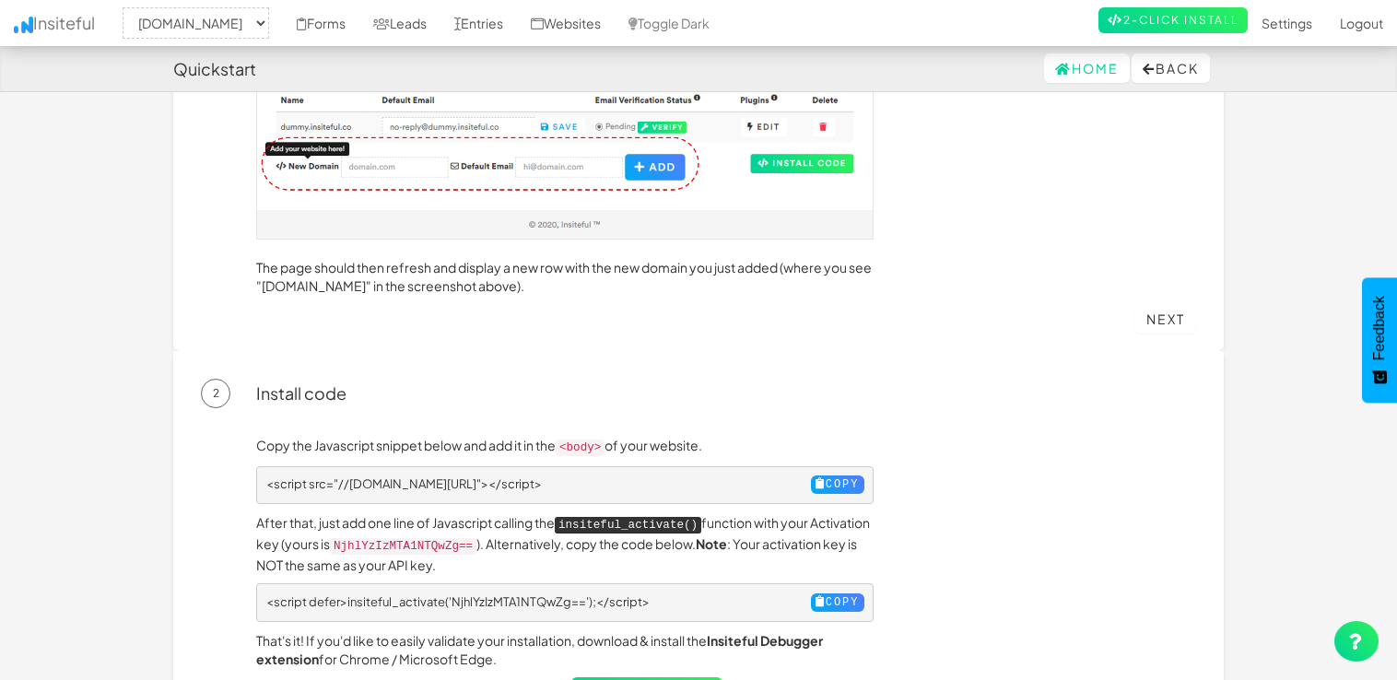
scroll to position [276, 0]
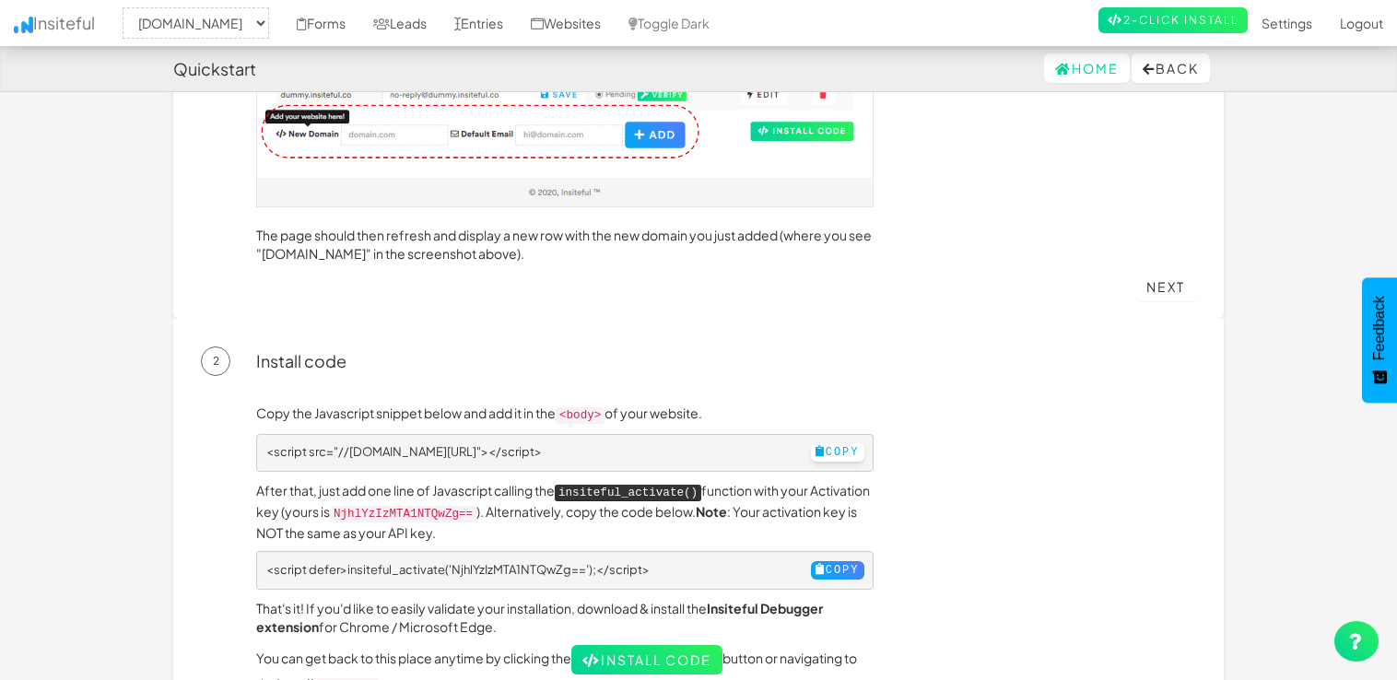
click at [811, 449] on button "Copy" at bounding box center [837, 452] width 53 height 18
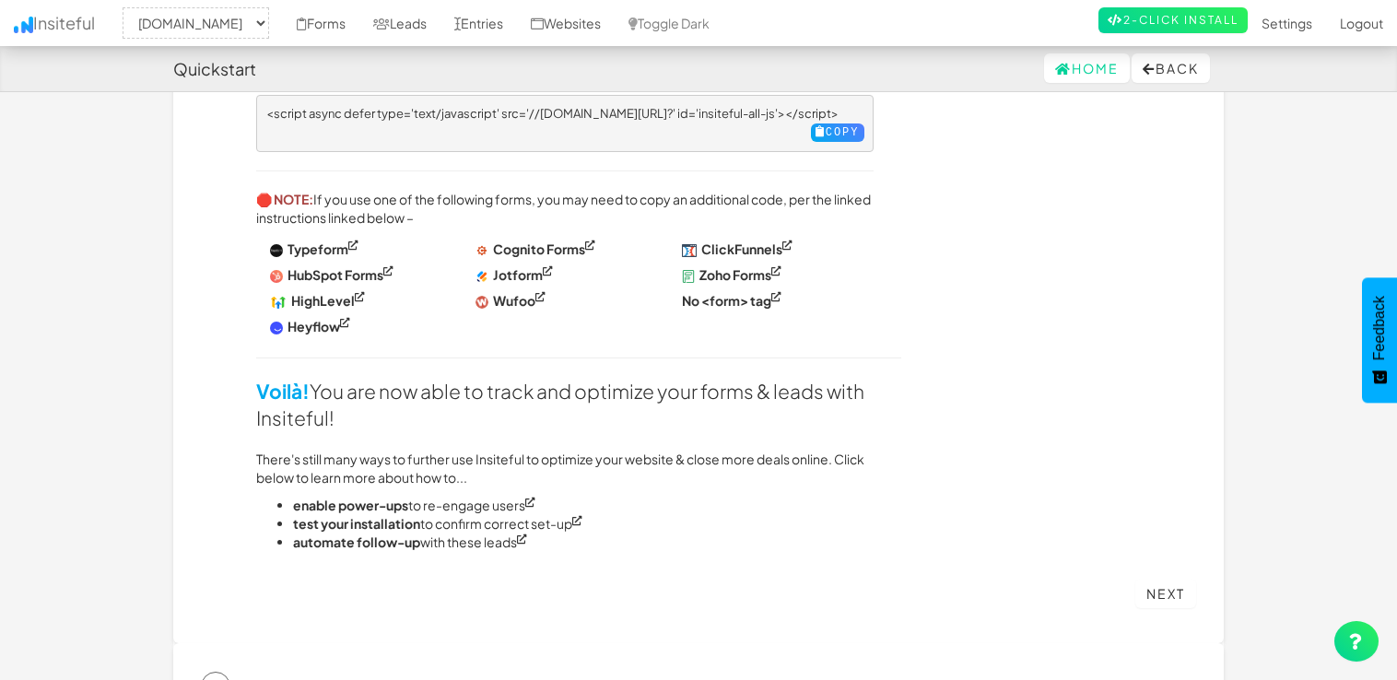
scroll to position [1013, 0]
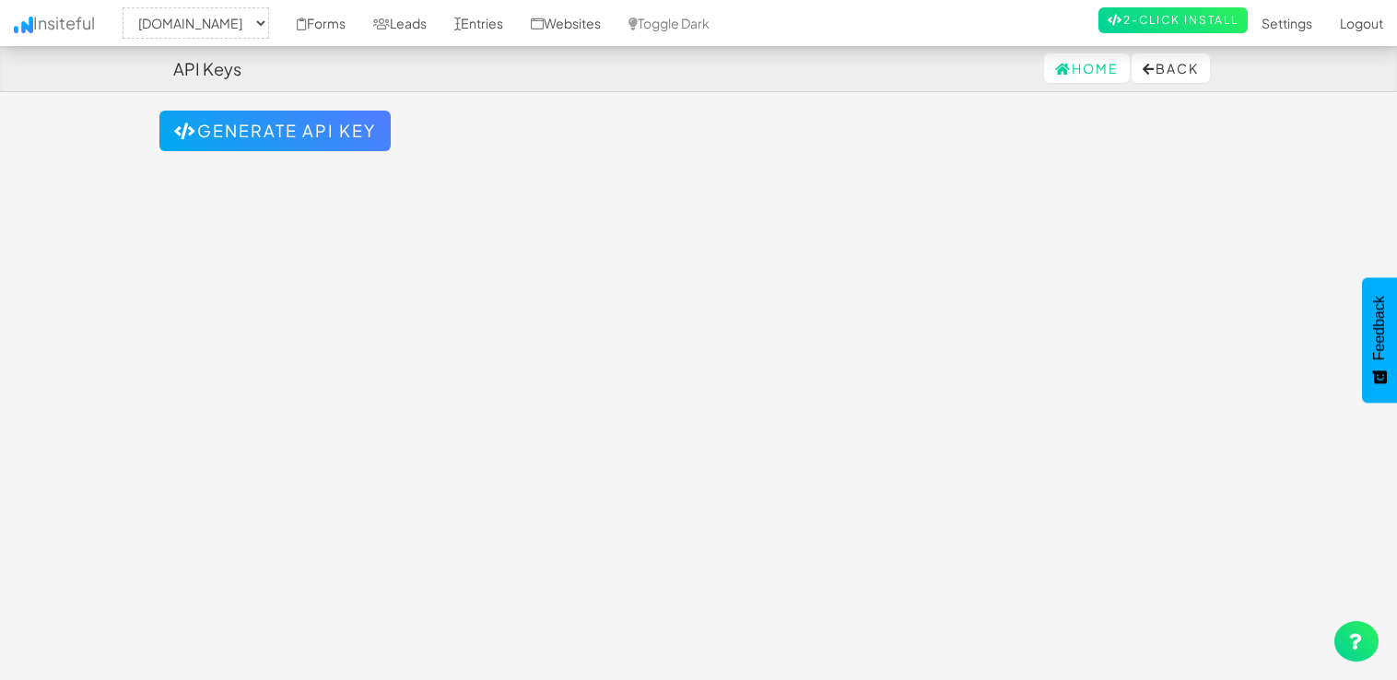
select select "2541"
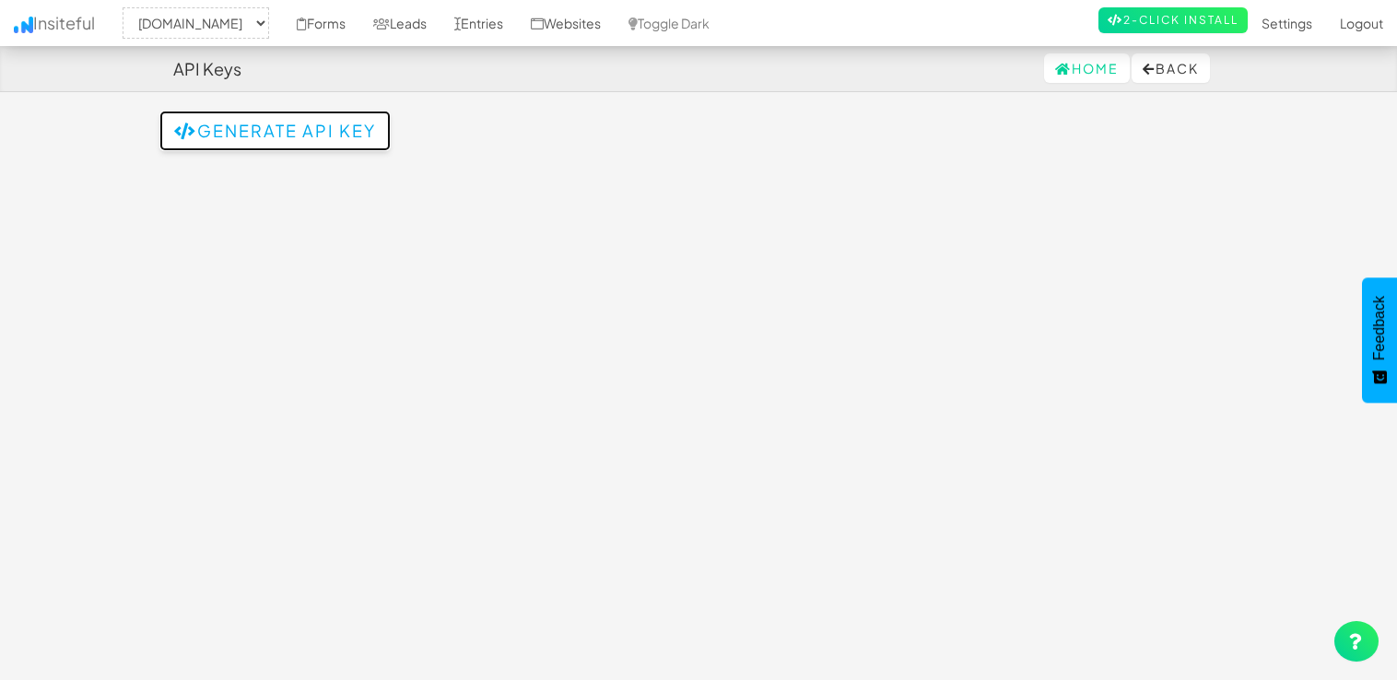
click at [333, 131] on button "Generate API Key" at bounding box center [274, 131] width 231 height 41
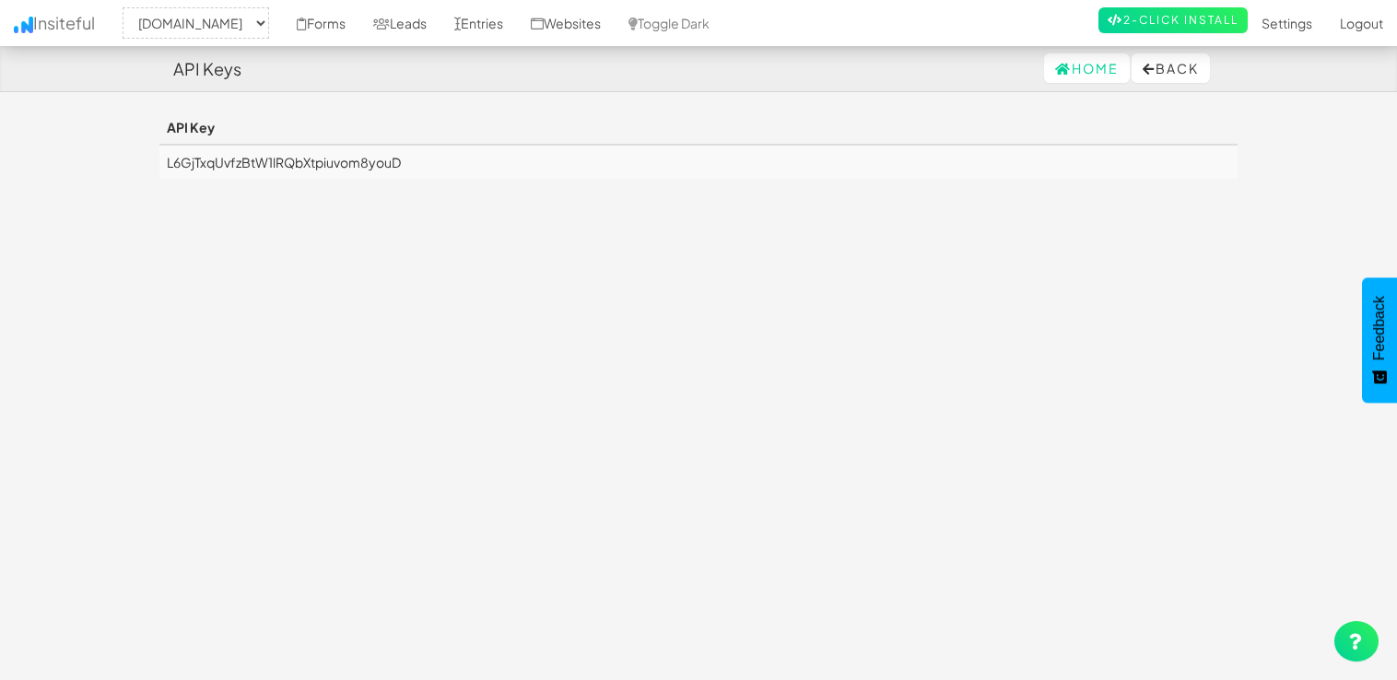
select select "2541"
click at [419, 160] on td "L6GjTxqUvfzBtW1lRQbXtpiuvom8youD" at bounding box center [698, 162] width 1078 height 34
drag, startPoint x: 419, startPoint y: 160, endPoint x: 167, endPoint y: 154, distance: 252.5
click at [167, 154] on td "L6GjTxqUvfzBtW1lRQbXtpiuvom8youD" at bounding box center [698, 162] width 1078 height 34
copy td "L6GjTxqUvfzBtW1lRQbXtpiuvom8youD"
